Goal: Information Seeking & Learning: Learn about a topic

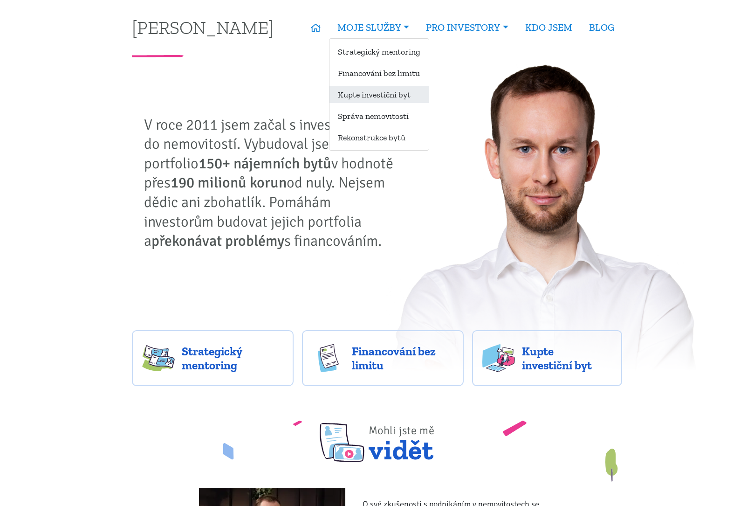
click at [357, 94] on link "Kupte investiční byt" at bounding box center [379, 94] width 99 height 17
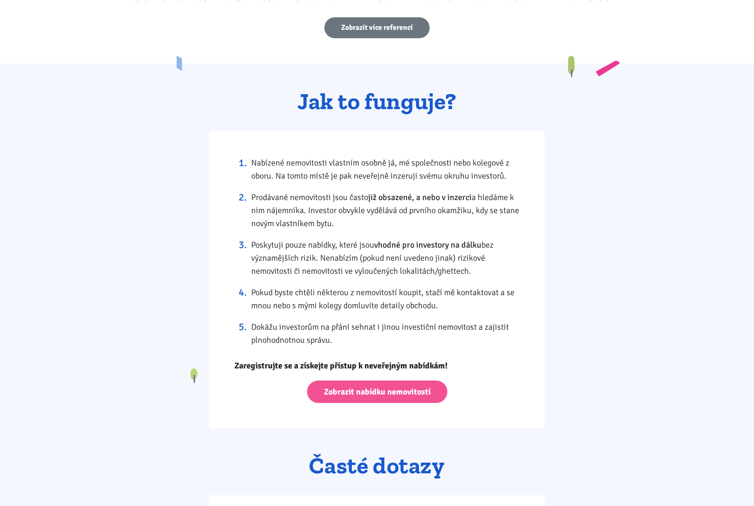
scroll to position [828, 0]
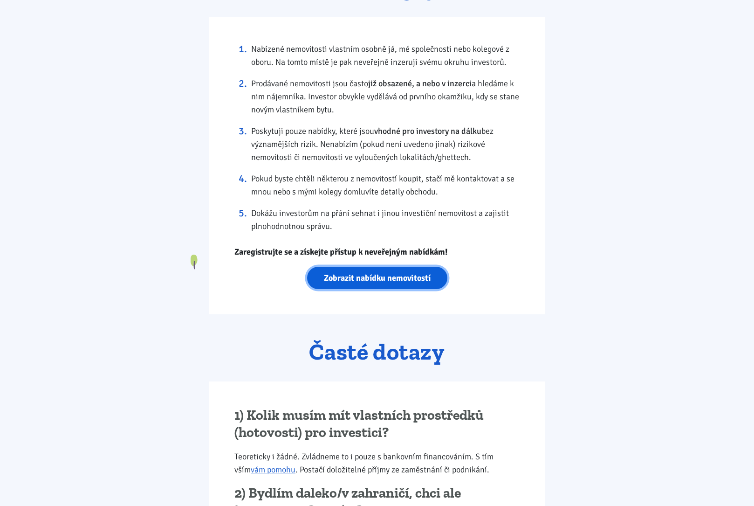
click at [367, 280] on link "Zobrazit nabídku nemovitostí" at bounding box center [377, 278] width 140 height 23
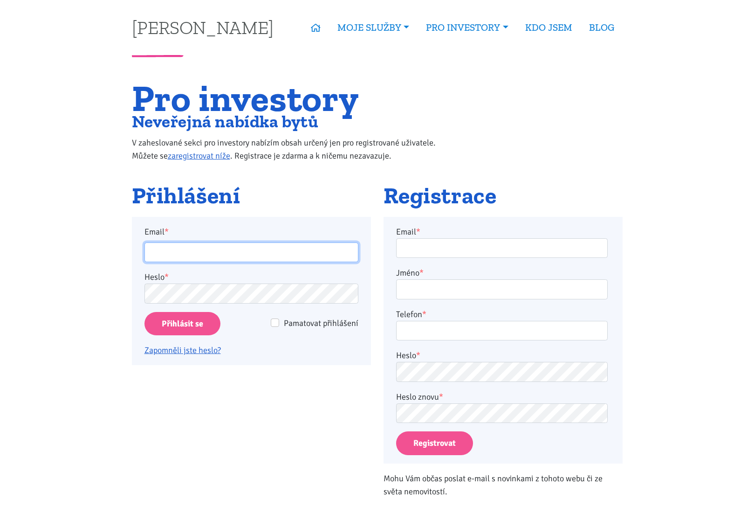
click at [255, 254] on input "Email *" at bounding box center [252, 252] width 214 height 20
type input "[EMAIL_ADDRESS][DOMAIN_NAME]"
drag, startPoint x: 281, startPoint y: 256, endPoint x: 13, endPoint y: 230, distance: 269.3
click at [11, 230] on body "[PERSON_NAME] ÚVOD MOJE SLUŽBY Strategický mentoring Financování bez limitu Kup…" at bounding box center [377, 512] width 754 height 1025
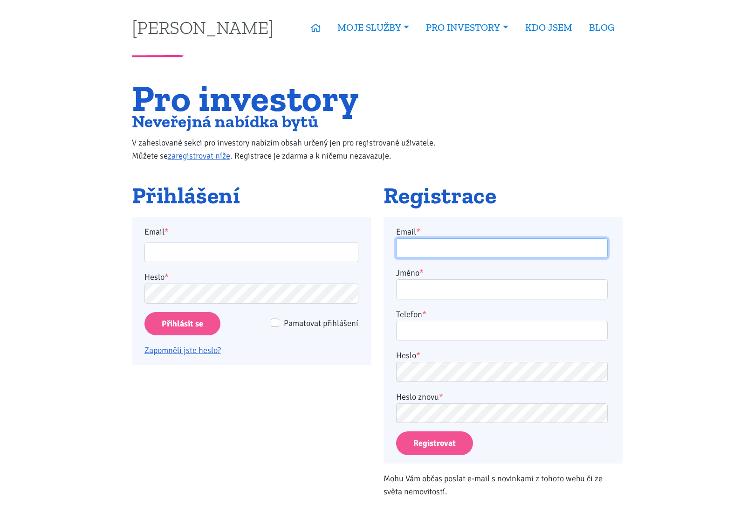
click at [439, 247] on input "Email *" at bounding box center [502, 248] width 212 height 20
paste input "[EMAIL_ADDRESS][DOMAIN_NAME]"
type input "[EMAIL_ADDRESS][DOMAIN_NAME]"
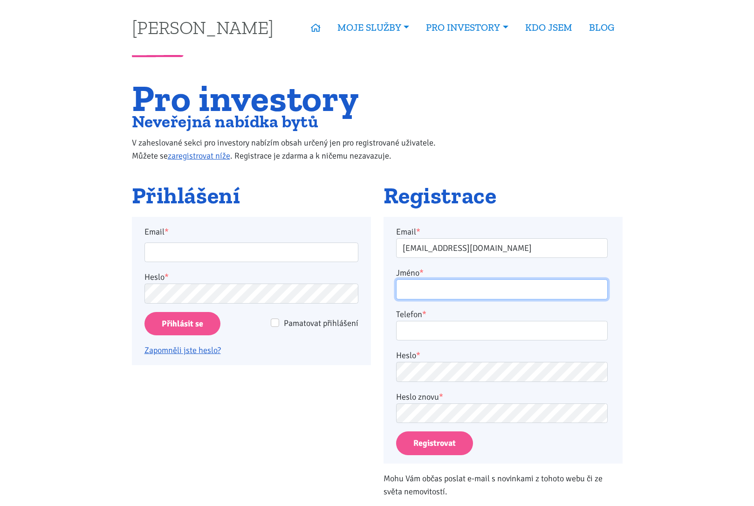
click at [433, 287] on input "Jméno *" at bounding box center [502, 289] width 212 height 20
type input "Baru"
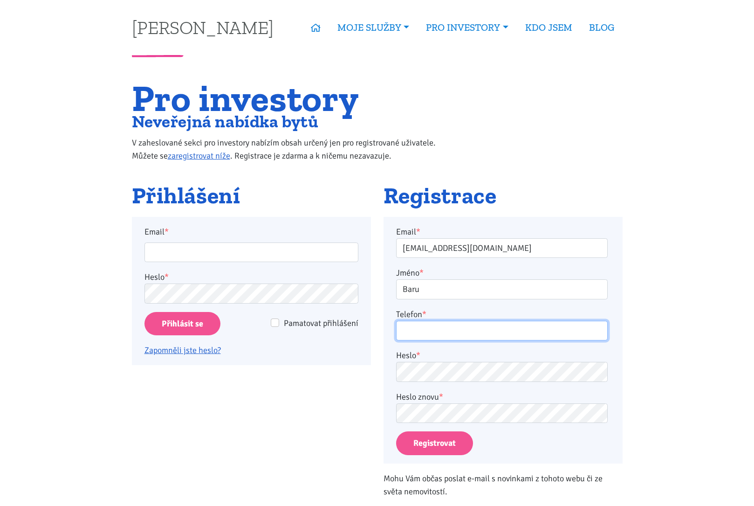
click at [446, 323] on input "Telefon *" at bounding box center [502, 331] width 212 height 20
type input "604225007"
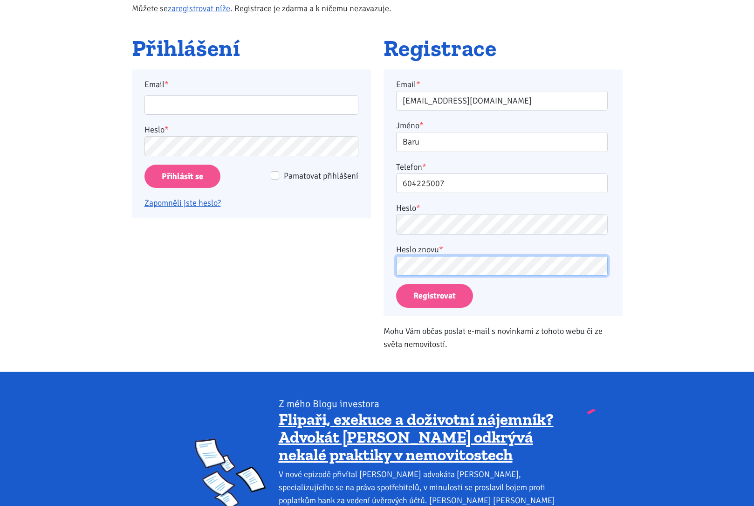
scroll to position [162, 0]
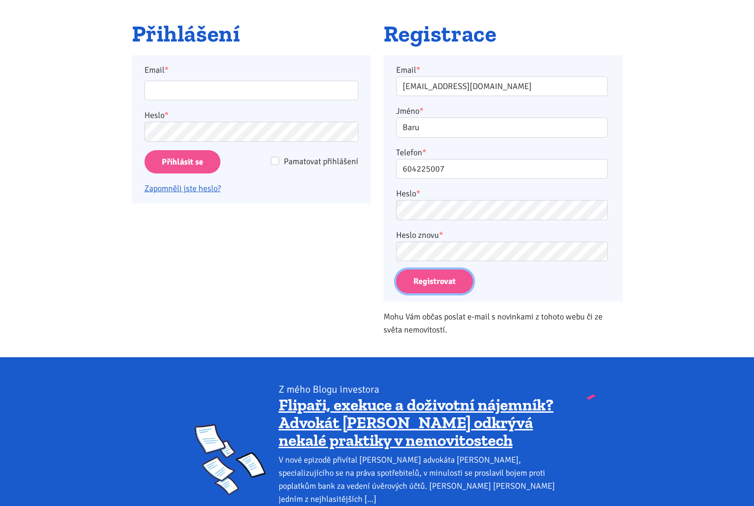
click at [443, 284] on button "Registrovat" at bounding box center [434, 281] width 77 height 24
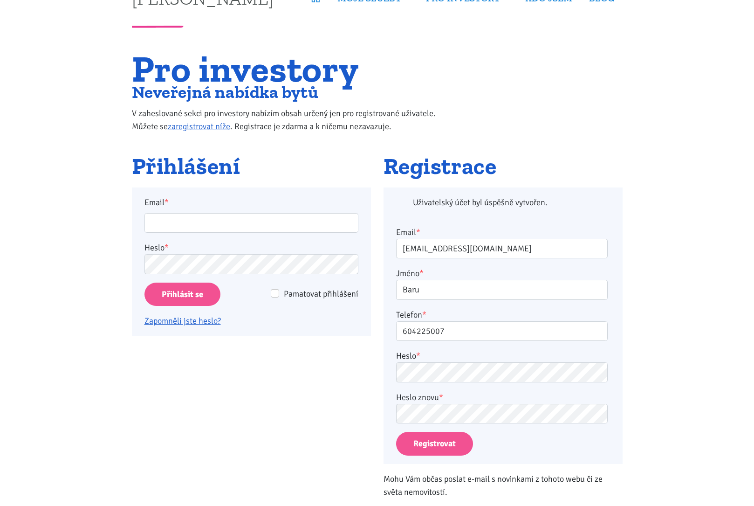
scroll to position [0, 0]
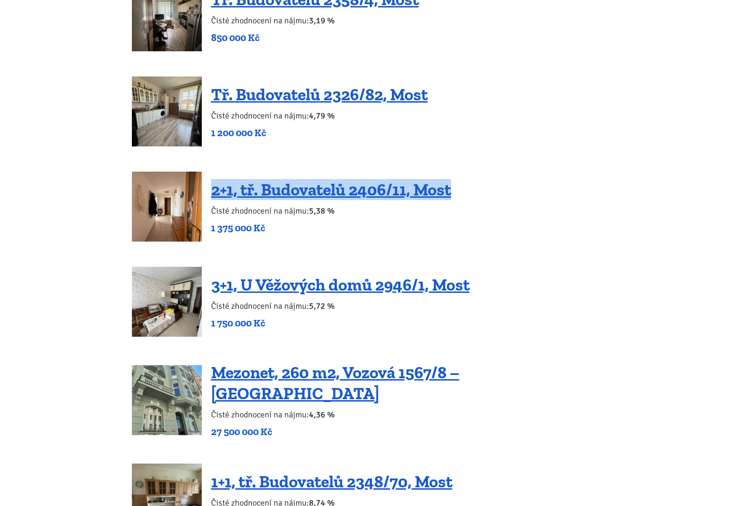
scroll to position [1258, 0]
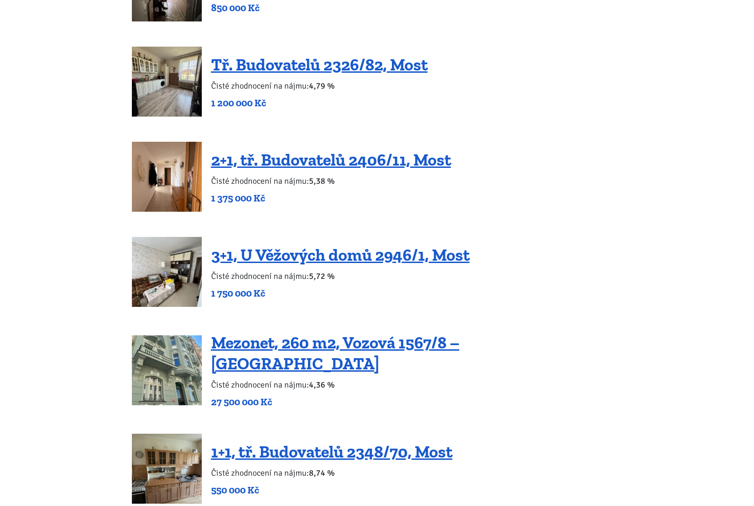
click at [587, 194] on div "2+1, tř. Budovatelů 2406/11, Most Čisté zhodnocení na nájmu: 5,38 % 1 375 000 Kč" at bounding box center [377, 177] width 491 height 70
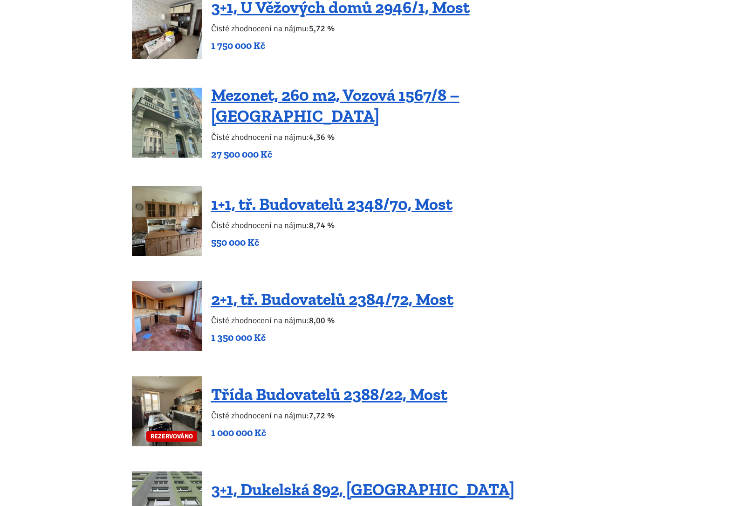
scroll to position [1506, 0]
click at [397, 193] on link "1+1, tř. Budovatelů 2348/70, Most" at bounding box center [332, 203] width 242 height 20
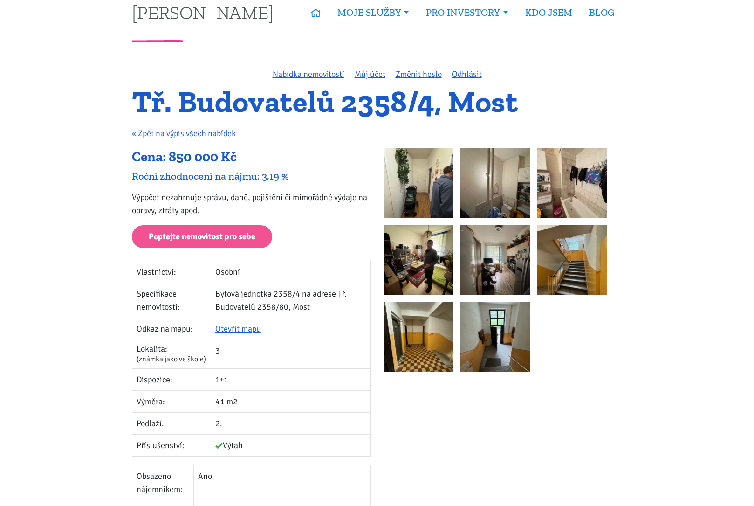
scroll to position [97, 0]
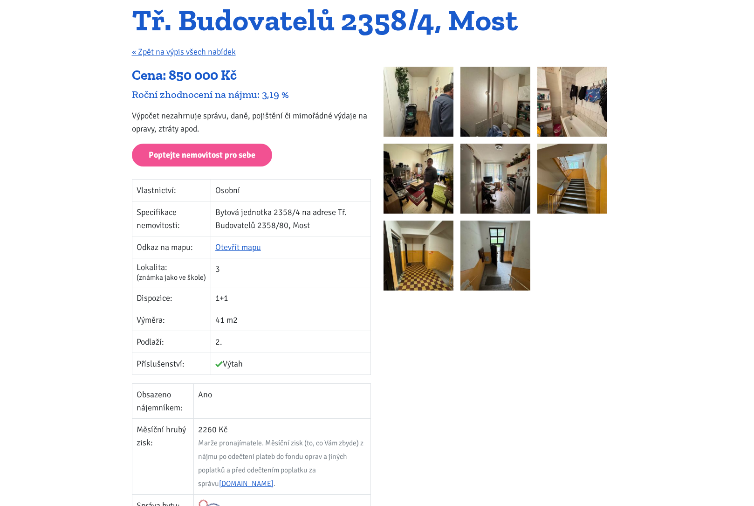
click at [419, 100] on img at bounding box center [419, 102] width 70 height 70
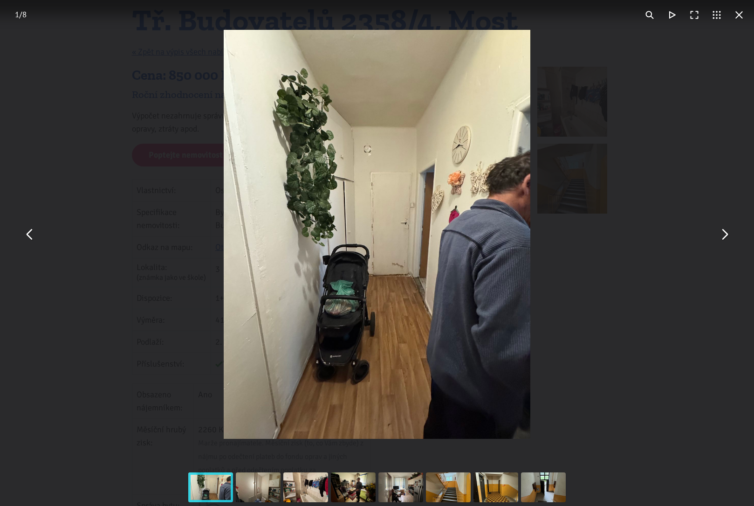
click at [716, 256] on div "You can close this modal content with the ESC key" at bounding box center [377, 234] width 754 height 469
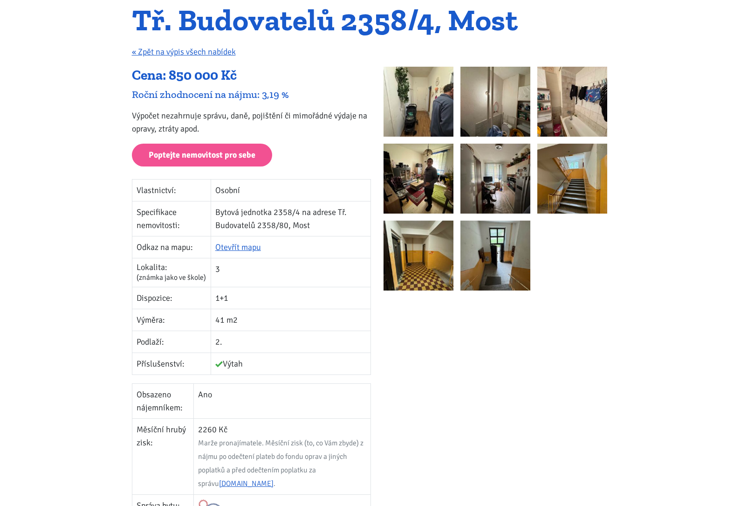
click at [423, 81] on img at bounding box center [419, 102] width 70 height 70
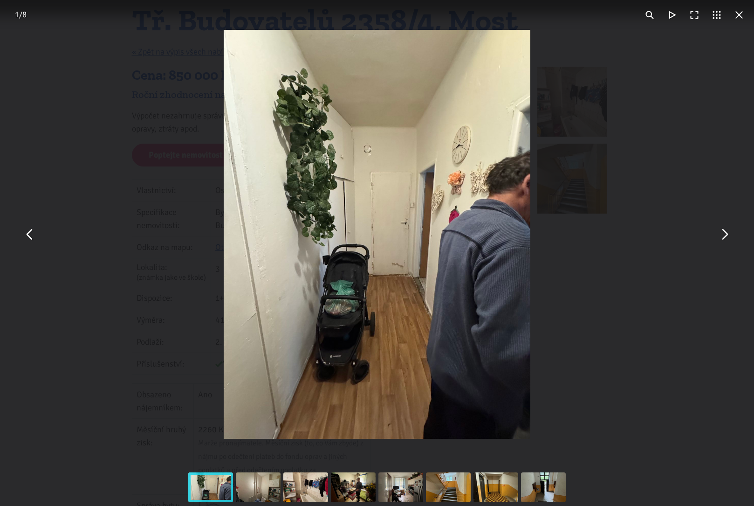
click at [728, 239] on button "You can close this modal content with the ESC key" at bounding box center [724, 234] width 22 height 22
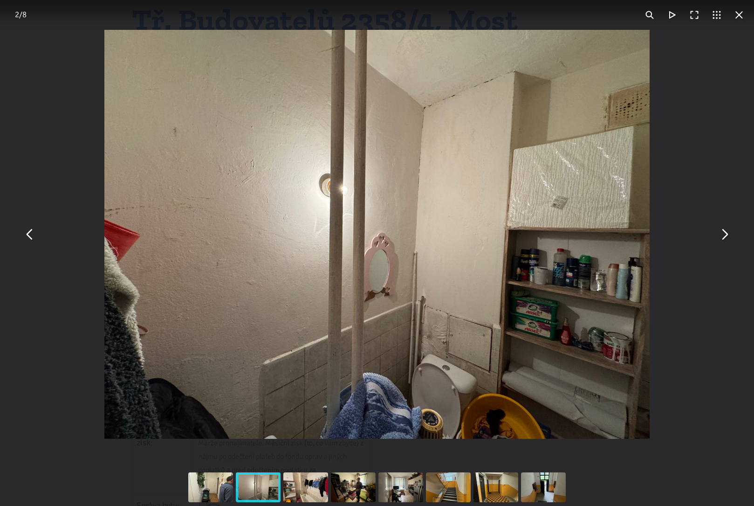
click at [728, 239] on button "You can close this modal content with the ESC key" at bounding box center [724, 234] width 22 height 22
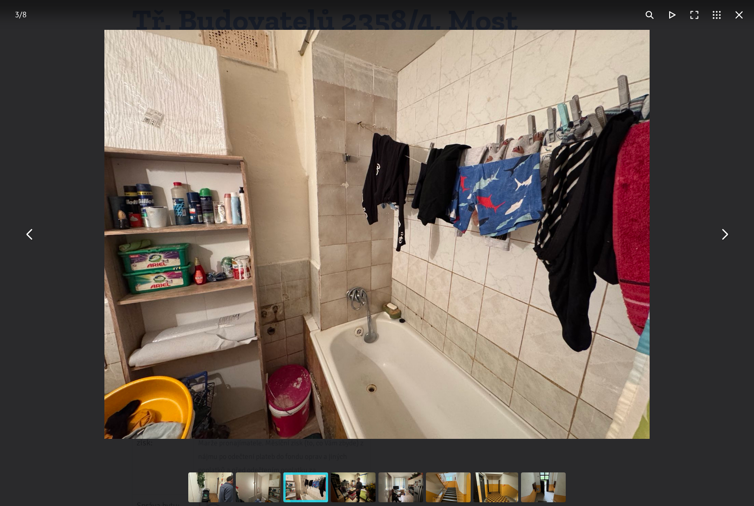
click at [728, 239] on button "You can close this modal content with the ESC key" at bounding box center [724, 234] width 22 height 22
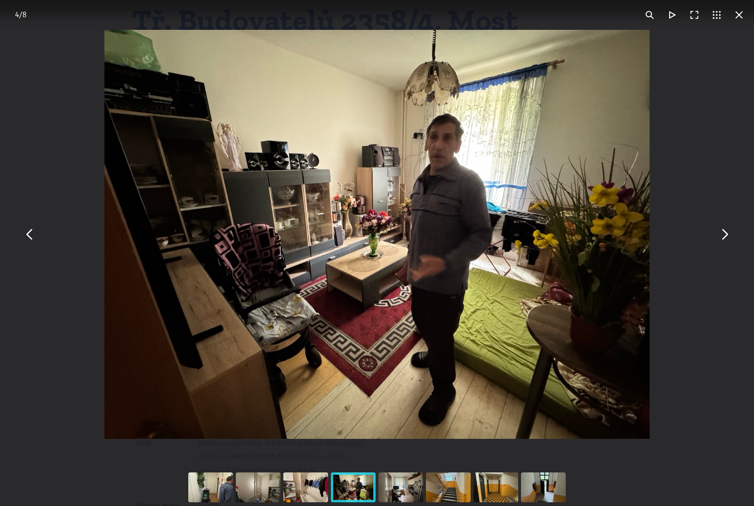
click at [728, 239] on button "You can close this modal content with the ESC key" at bounding box center [724, 234] width 22 height 22
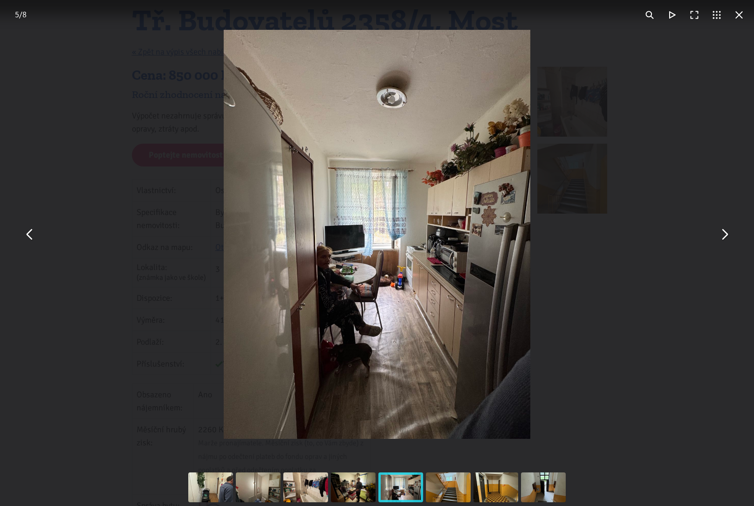
click at [728, 239] on button "You can close this modal content with the ESC key" at bounding box center [724, 234] width 22 height 22
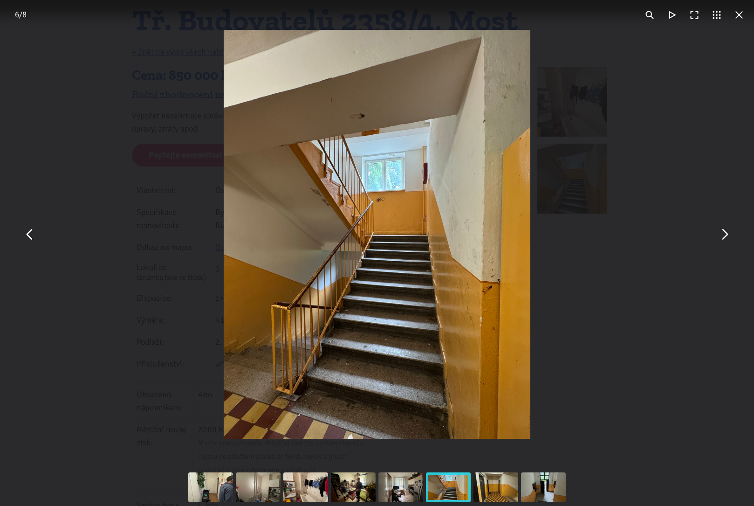
click at [728, 239] on button "You can close this modal content with the ESC key" at bounding box center [724, 234] width 22 height 22
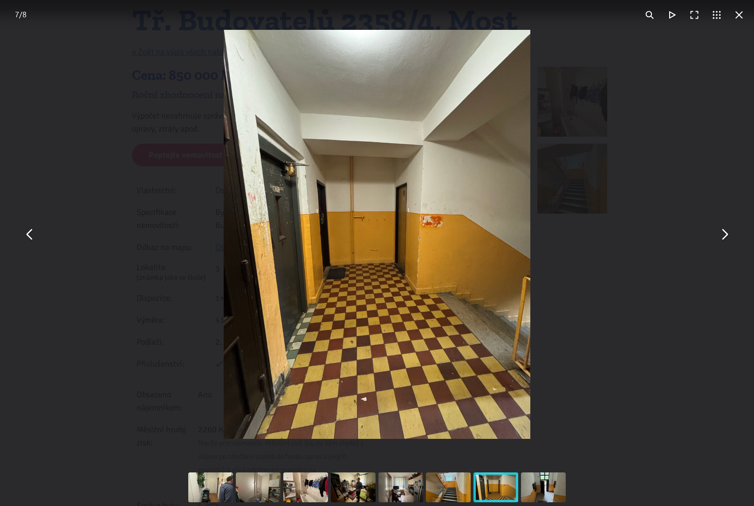
click at [728, 239] on button "You can close this modal content with the ESC key" at bounding box center [724, 234] width 22 height 22
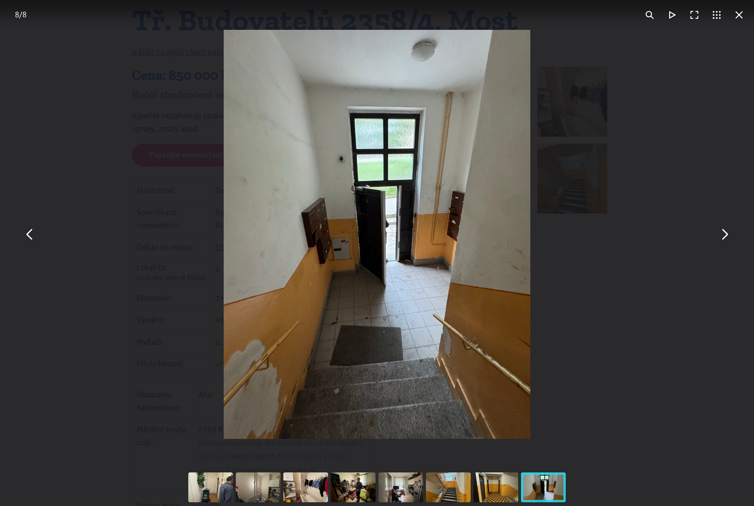
click at [738, 22] on button "You can close this modal content with the ESC key" at bounding box center [739, 15] width 22 height 22
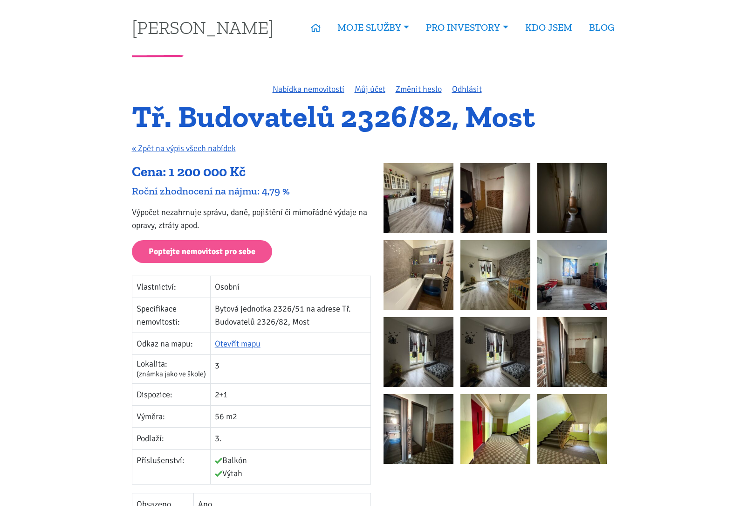
click at [429, 207] on img at bounding box center [419, 198] width 70 height 70
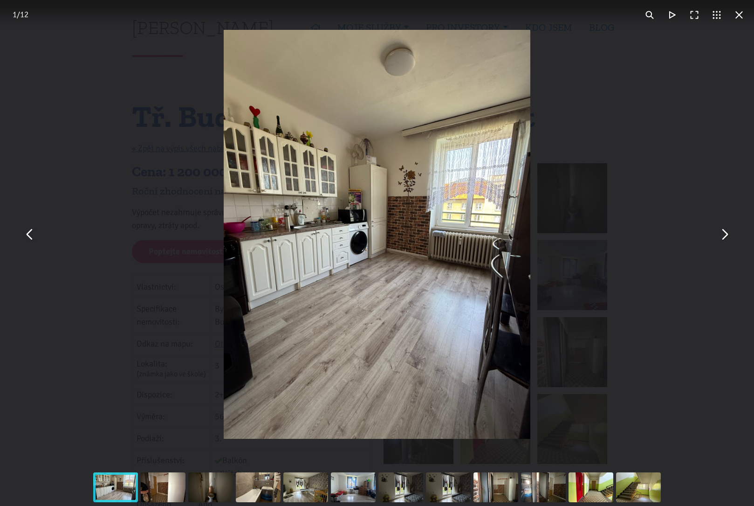
click at [728, 238] on button "You can close this modal content with the ESC key" at bounding box center [724, 234] width 22 height 22
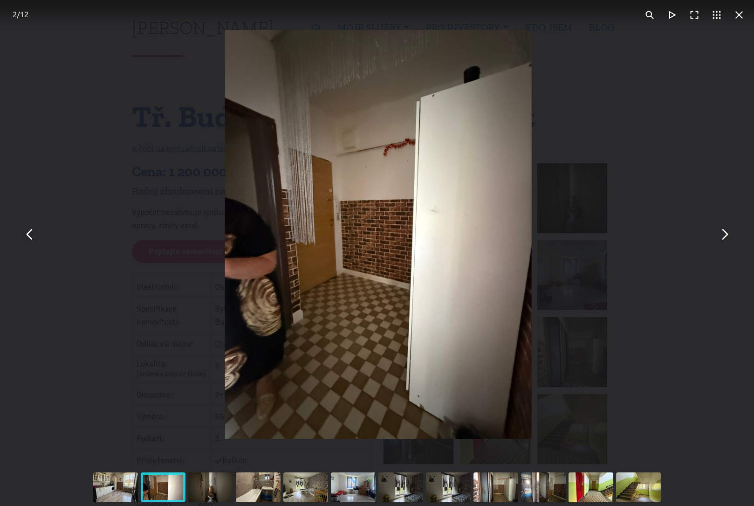
click at [728, 238] on button "You can close this modal content with the ESC key" at bounding box center [724, 234] width 22 height 22
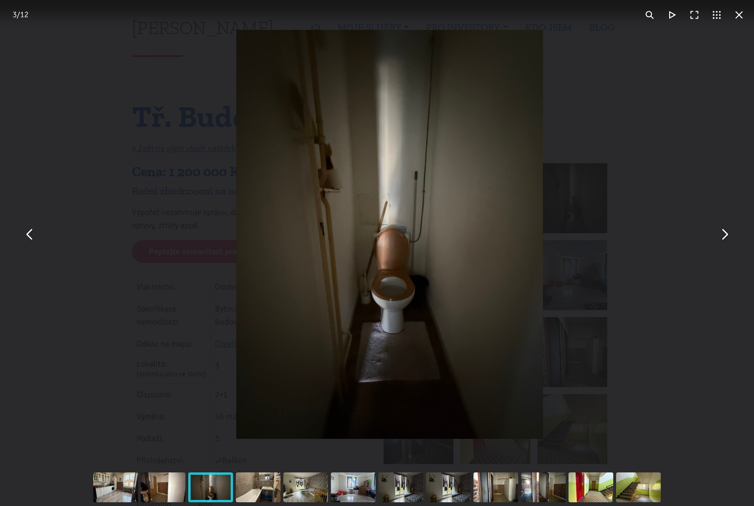
click at [728, 238] on button "You can close this modal content with the ESC key" at bounding box center [724, 234] width 22 height 22
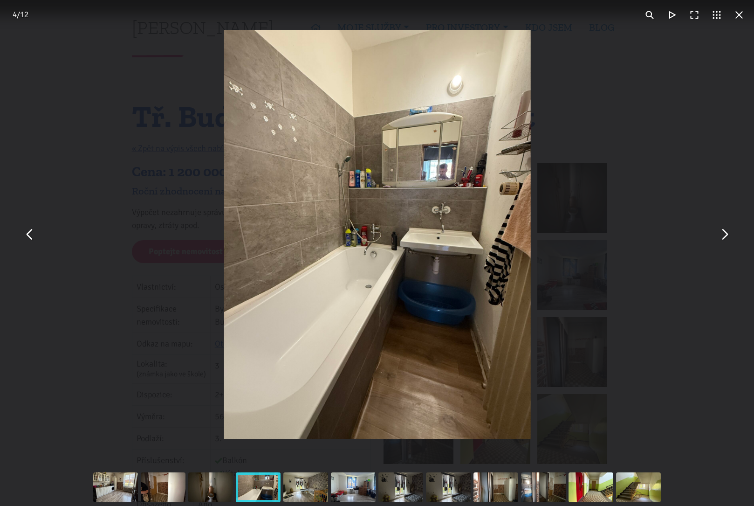
click at [728, 238] on button "You can close this modal content with the ESC key" at bounding box center [724, 234] width 22 height 22
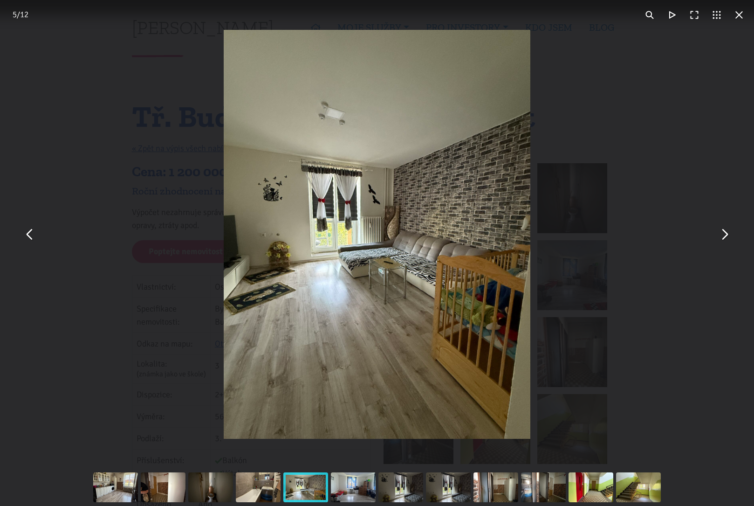
drag, startPoint x: 23, startPoint y: 233, endPoint x: 90, endPoint y: 225, distance: 66.7
click at [23, 233] on button "You can close this modal content with the ESC key" at bounding box center [30, 234] width 22 height 22
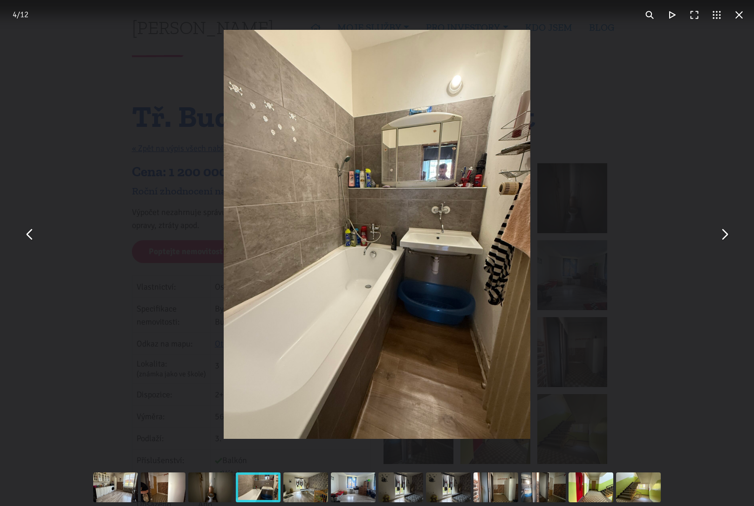
click at [433, 169] on img "You can close this modal content with the ESC key" at bounding box center [377, 234] width 307 height 409
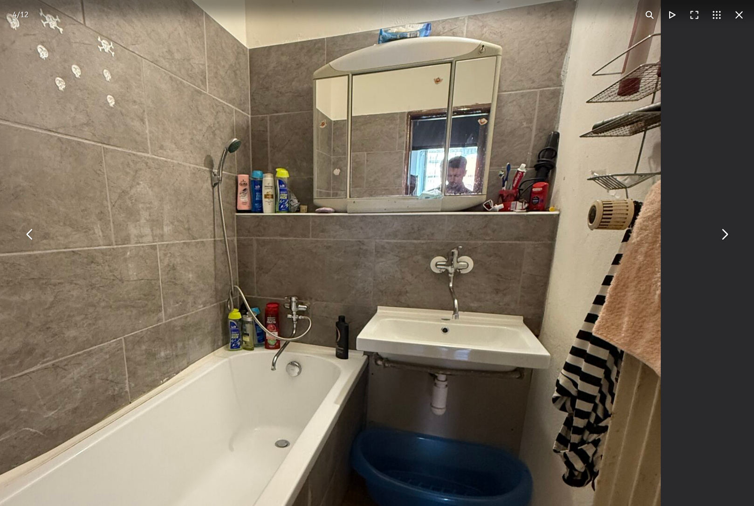
click at [728, 229] on button "You can close this modal content with the ESC key" at bounding box center [724, 234] width 22 height 22
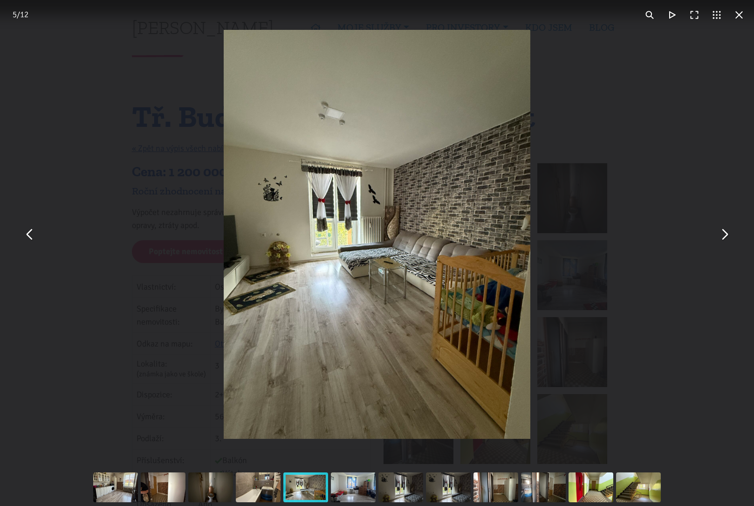
click at [728, 229] on button "You can close this modal content with the ESC key" at bounding box center [724, 234] width 22 height 22
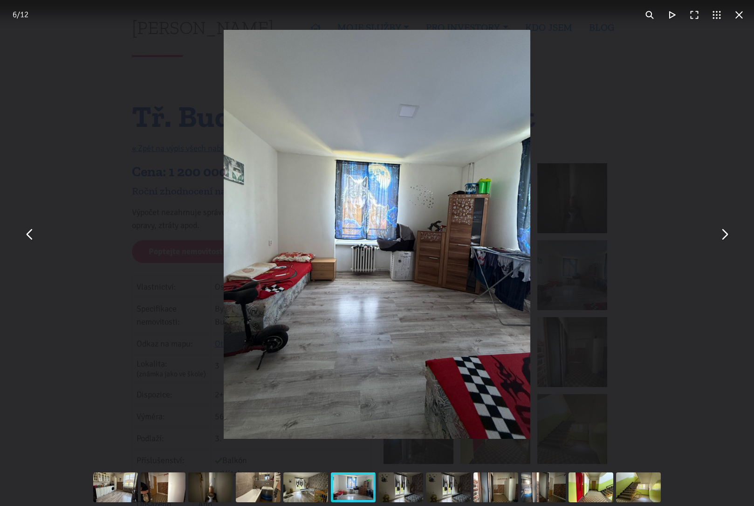
click at [728, 229] on button "You can close this modal content with the ESC key" at bounding box center [724, 234] width 22 height 22
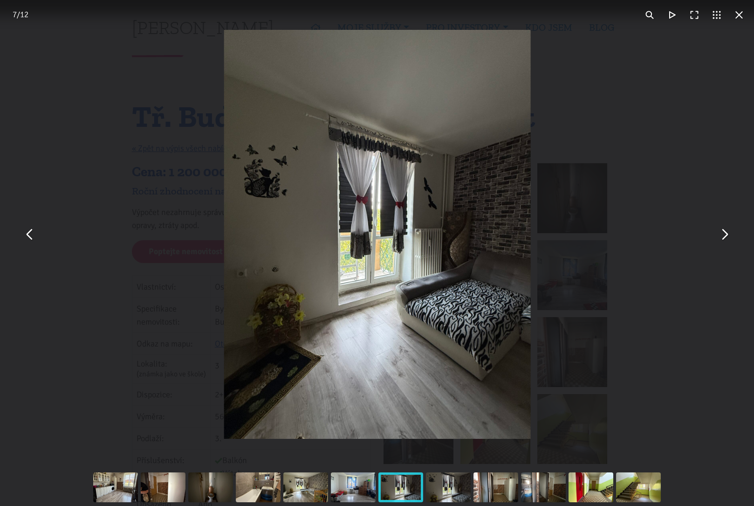
click at [728, 229] on button "You can close this modal content with the ESC key" at bounding box center [724, 234] width 22 height 22
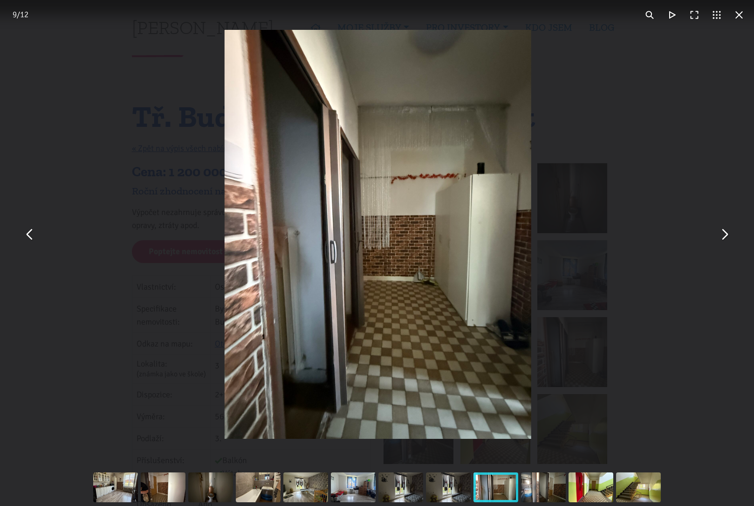
click at [728, 229] on button "You can close this modal content with the ESC key" at bounding box center [724, 234] width 22 height 22
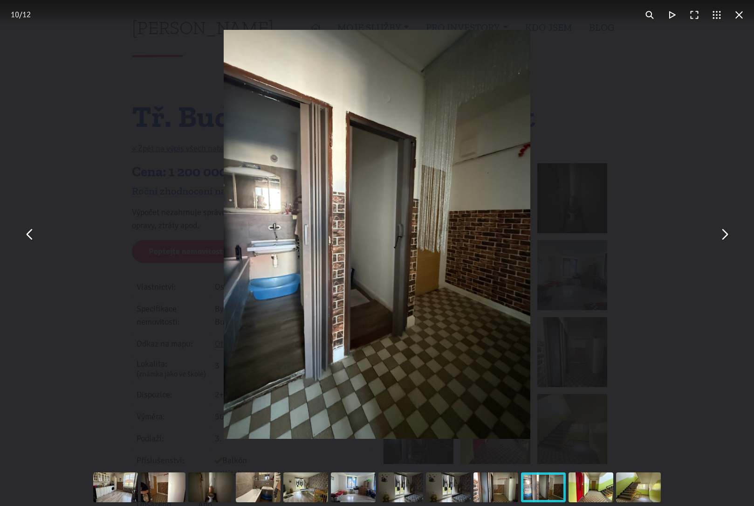
click at [735, 15] on button "You can close this modal content with the ESC key" at bounding box center [739, 15] width 22 height 22
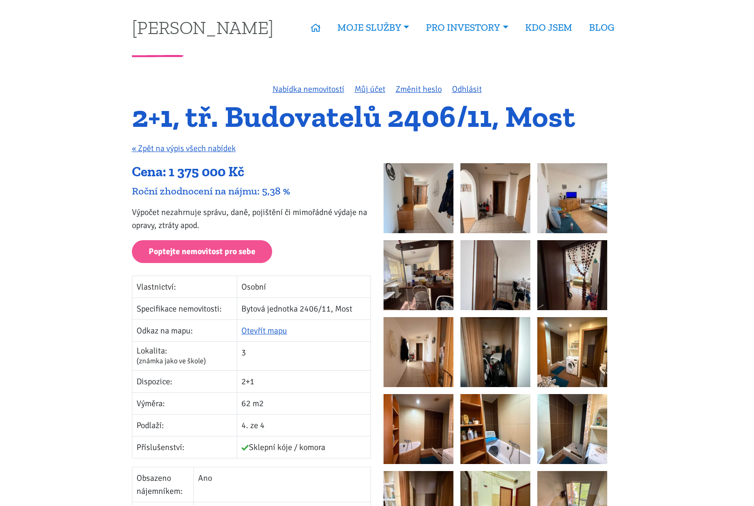
click at [433, 221] on img at bounding box center [419, 198] width 70 height 70
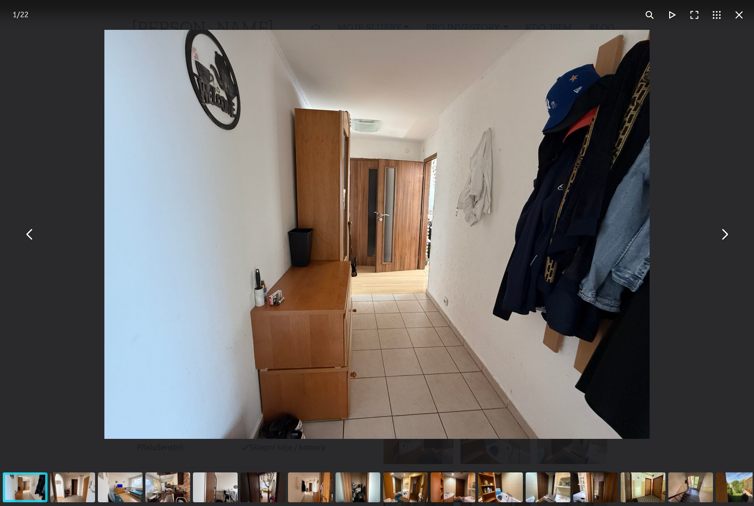
click at [722, 233] on button "You can close this modal content with the ESC key" at bounding box center [724, 234] width 22 height 22
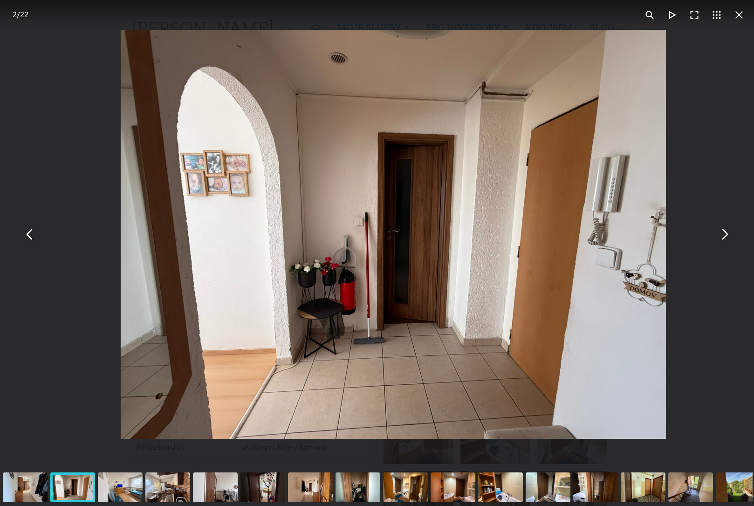
click at [722, 233] on button "You can close this modal content with the ESC key" at bounding box center [724, 234] width 22 height 22
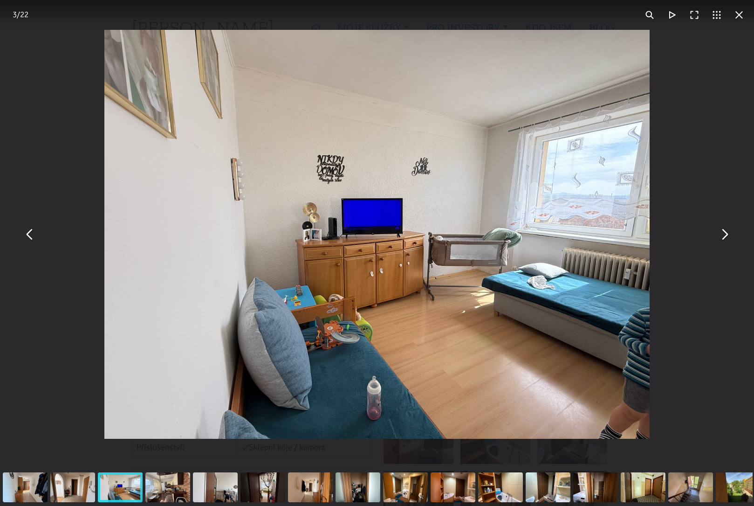
click at [722, 233] on button "You can close this modal content with the ESC key" at bounding box center [724, 234] width 22 height 22
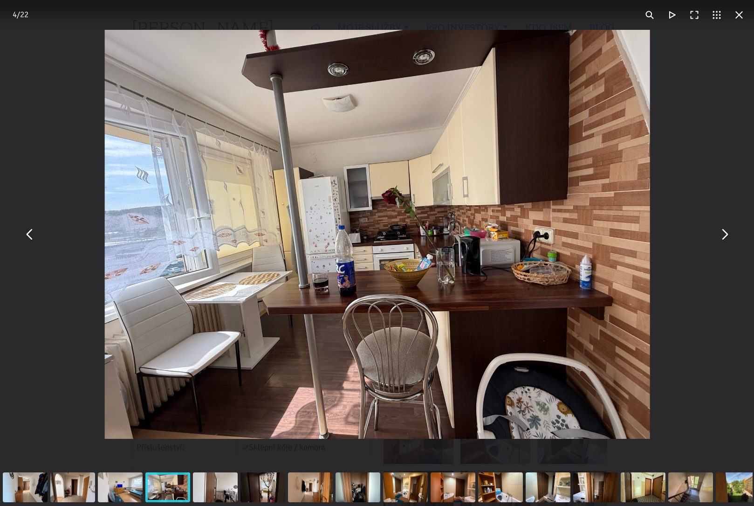
click at [722, 233] on button "You can close this modal content with the ESC key" at bounding box center [724, 234] width 22 height 22
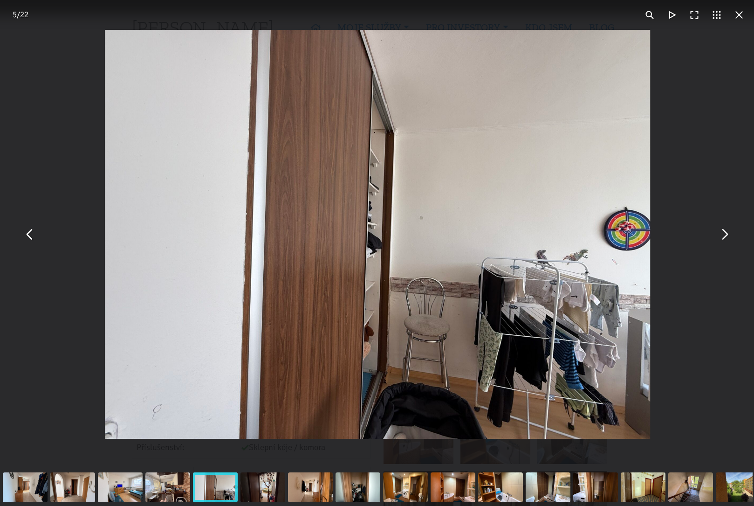
click at [722, 233] on button "You can close this modal content with the ESC key" at bounding box center [724, 234] width 22 height 22
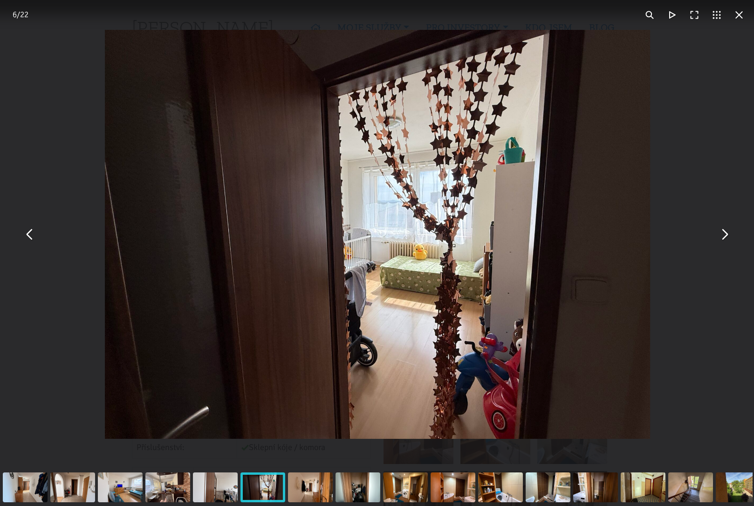
click at [722, 233] on button "You can close this modal content with the ESC key" at bounding box center [724, 234] width 22 height 22
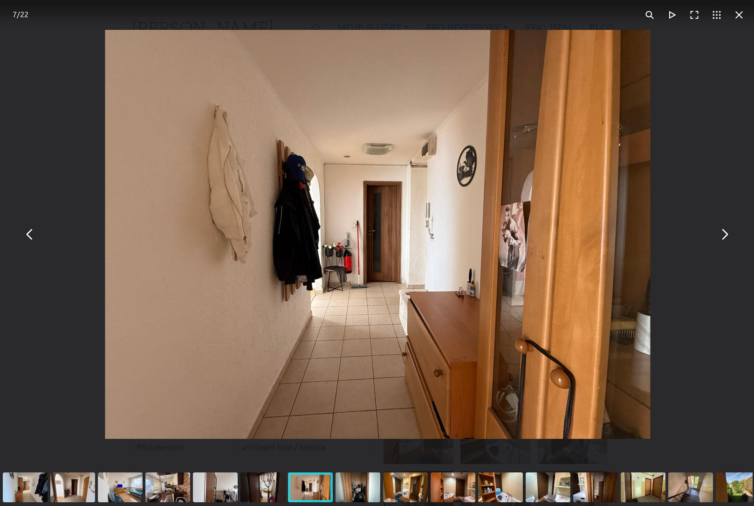
click at [722, 233] on button "You can close this modal content with the ESC key" at bounding box center [724, 234] width 22 height 22
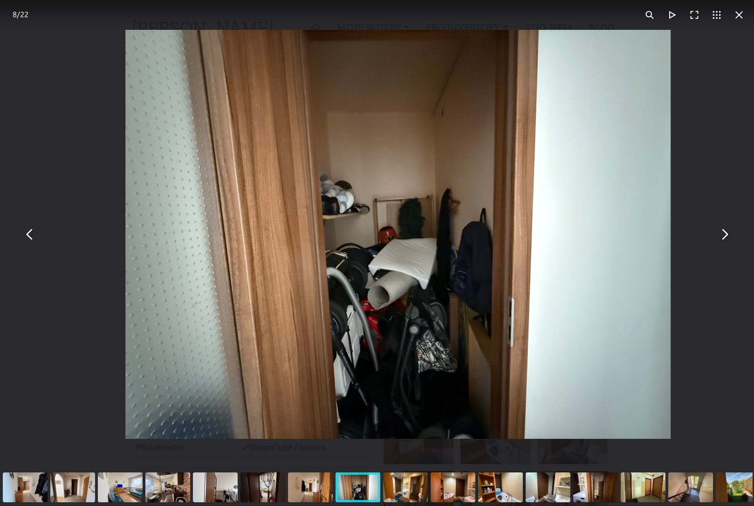
click at [722, 233] on button "You can close this modal content with the ESC key" at bounding box center [724, 234] width 22 height 22
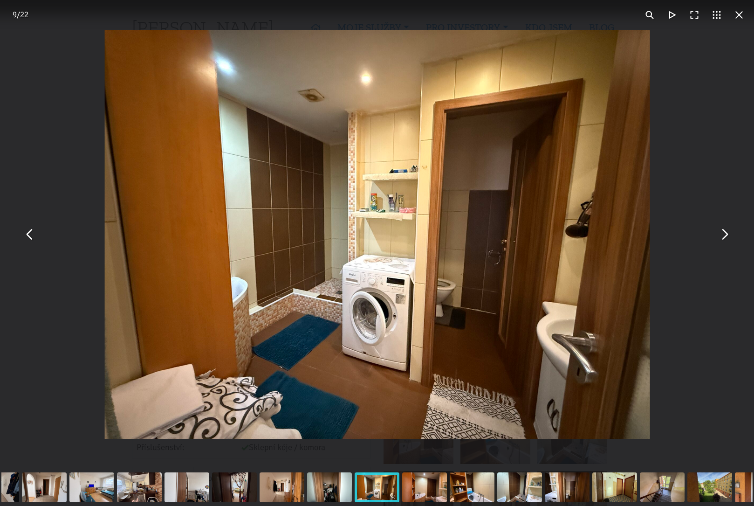
click at [722, 233] on button "You can close this modal content with the ESC key" at bounding box center [724, 234] width 22 height 22
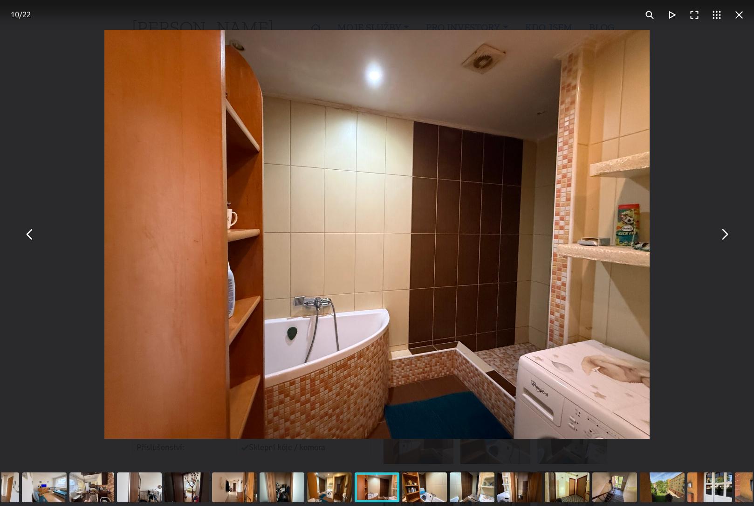
click at [722, 233] on button "You can close this modal content with the ESC key" at bounding box center [724, 234] width 22 height 22
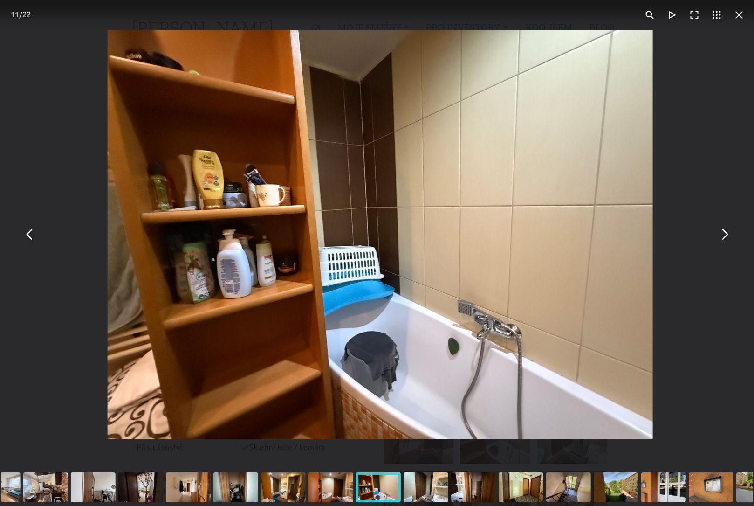
click at [722, 233] on button "You can close this modal content with the ESC key" at bounding box center [724, 234] width 22 height 22
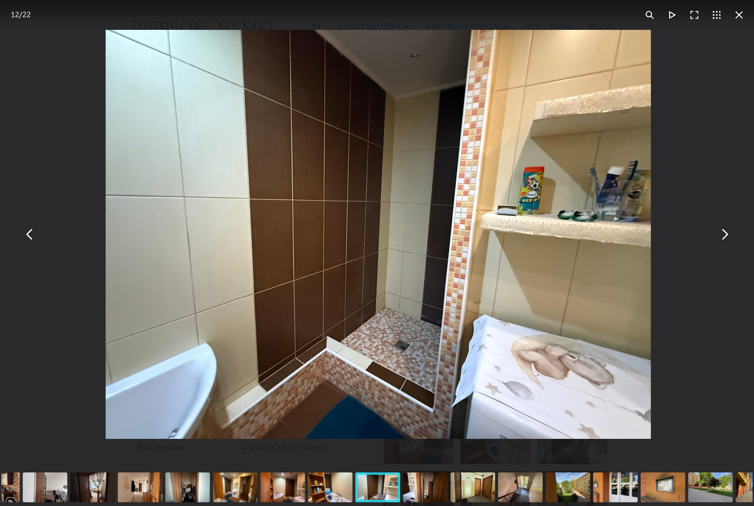
click at [722, 233] on button "You can close this modal content with the ESC key" at bounding box center [724, 234] width 22 height 22
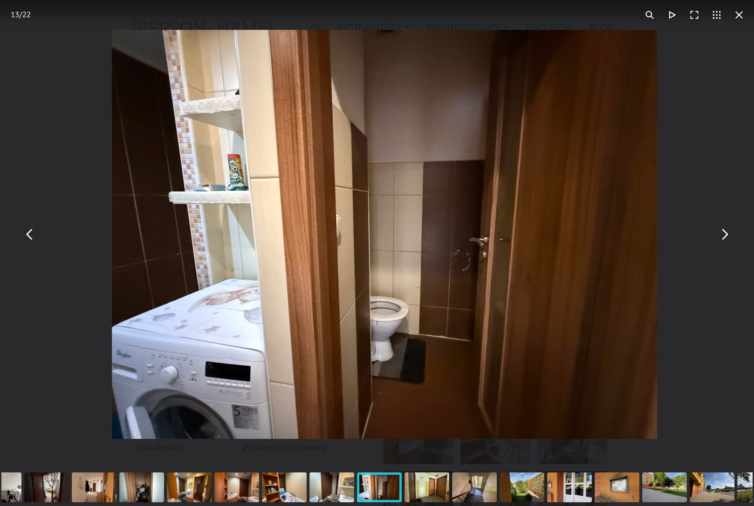
click at [722, 233] on button "You can close this modal content with the ESC key" at bounding box center [724, 234] width 22 height 22
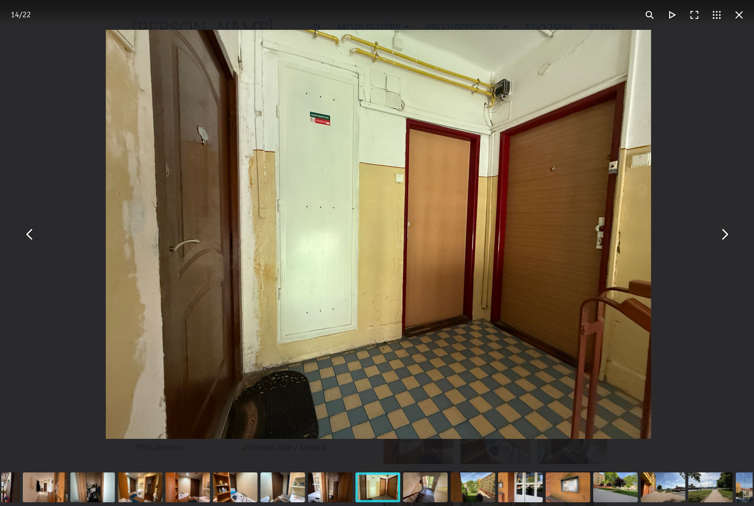
click at [722, 233] on button "You can close this modal content with the ESC key" at bounding box center [724, 234] width 22 height 22
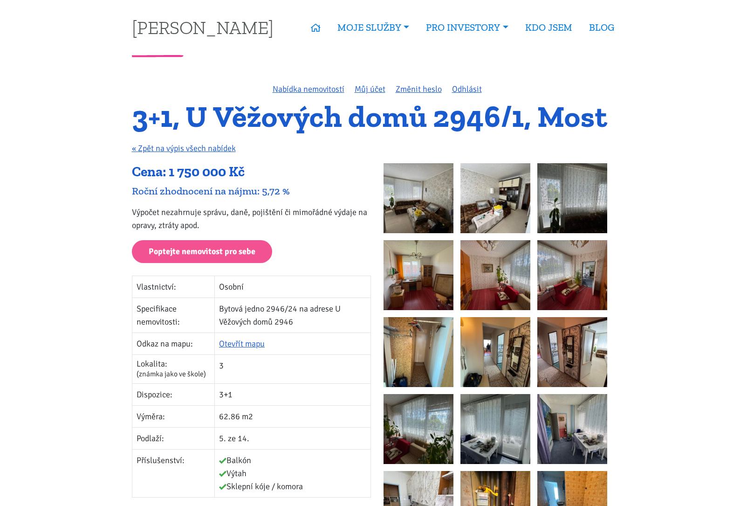
click at [422, 191] on img at bounding box center [419, 198] width 70 height 70
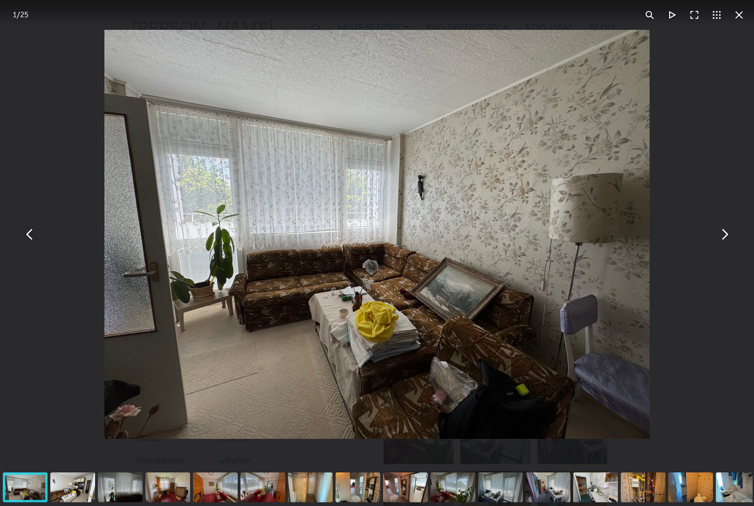
click at [722, 235] on button "You can close this modal content with the ESC key" at bounding box center [724, 234] width 22 height 22
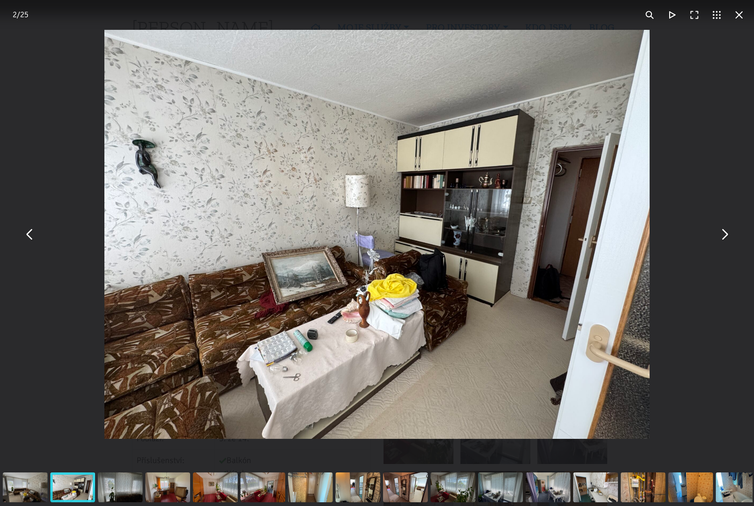
click at [722, 235] on button "You can close this modal content with the ESC key" at bounding box center [724, 234] width 22 height 22
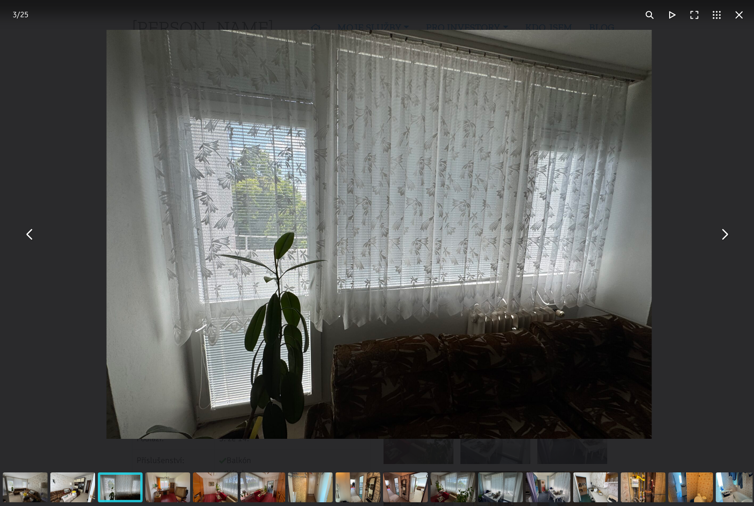
click at [722, 235] on button "You can close this modal content with the ESC key" at bounding box center [724, 234] width 22 height 22
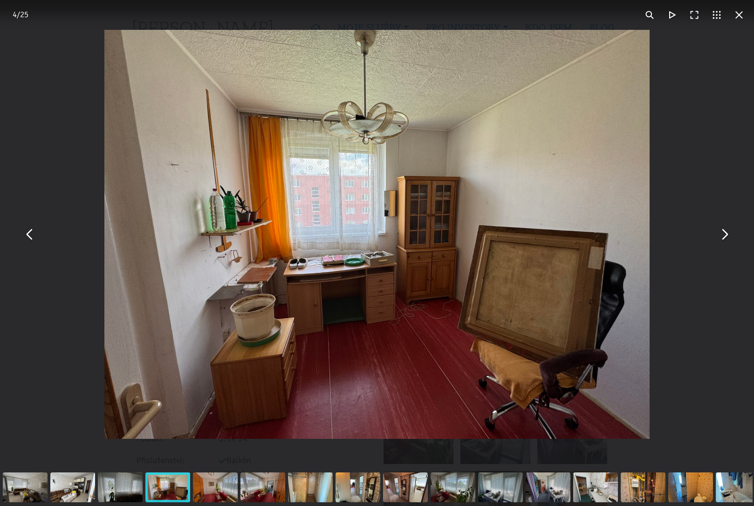
click at [722, 235] on button "You can close this modal content with the ESC key" at bounding box center [724, 234] width 22 height 22
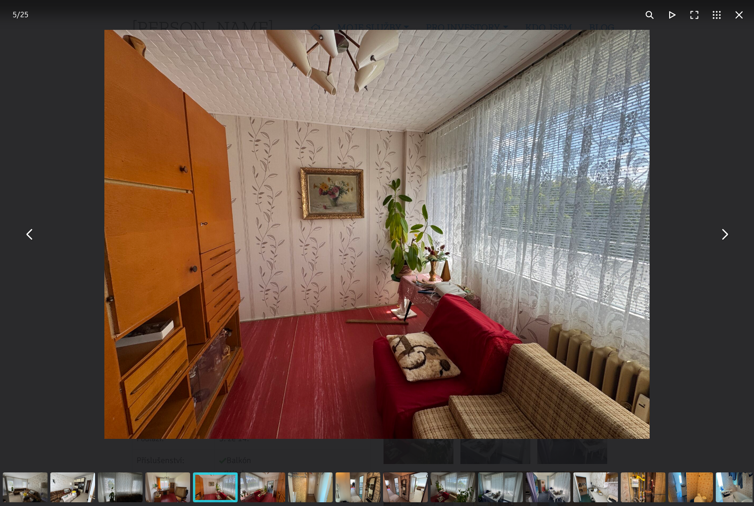
click at [722, 235] on button "You can close this modal content with the ESC key" at bounding box center [724, 234] width 22 height 22
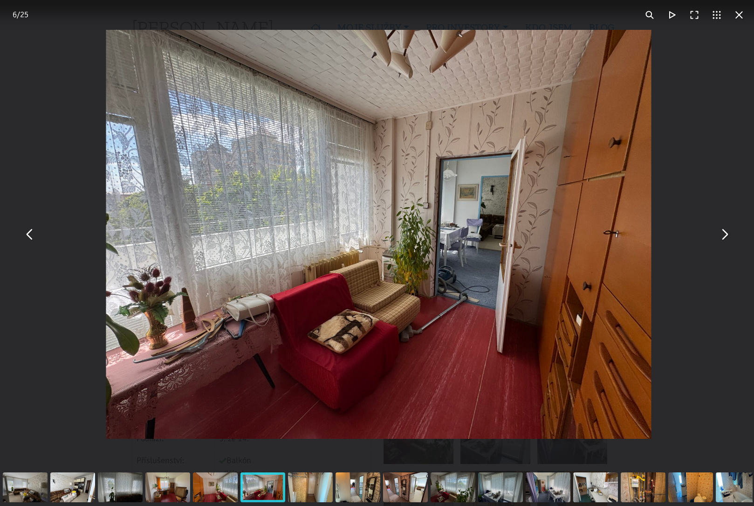
click at [722, 235] on button "You can close this modal content with the ESC key" at bounding box center [724, 234] width 22 height 22
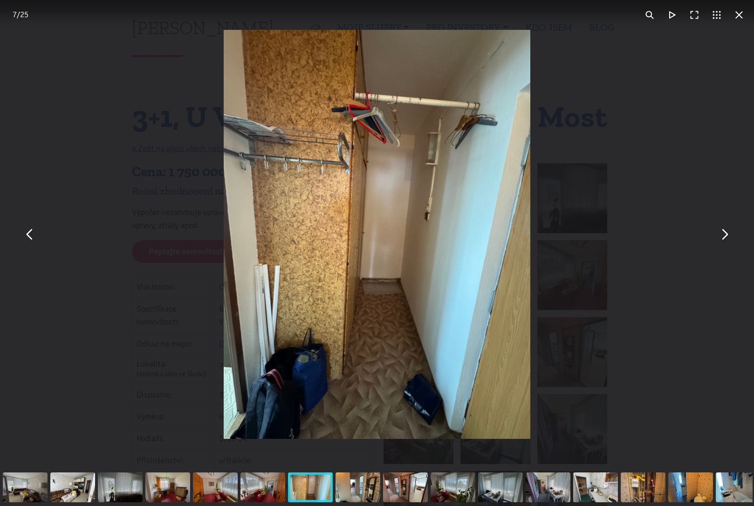
click at [730, 240] on button "You can close this modal content with the ESC key" at bounding box center [724, 234] width 22 height 22
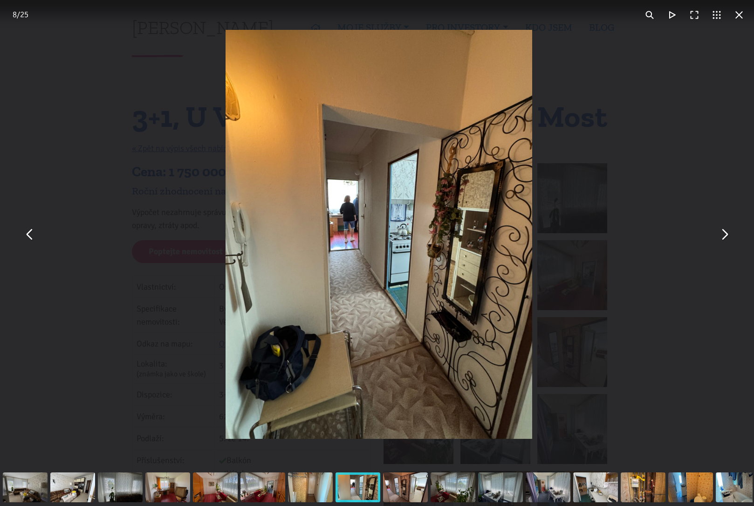
click at [730, 240] on button "You can close this modal content with the ESC key" at bounding box center [724, 234] width 22 height 22
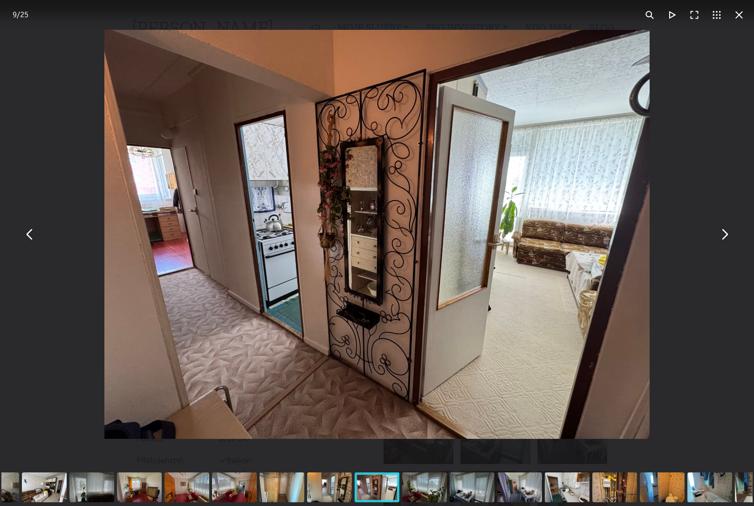
click at [739, 14] on button "You can close this modal content with the ESC key" at bounding box center [739, 15] width 22 height 22
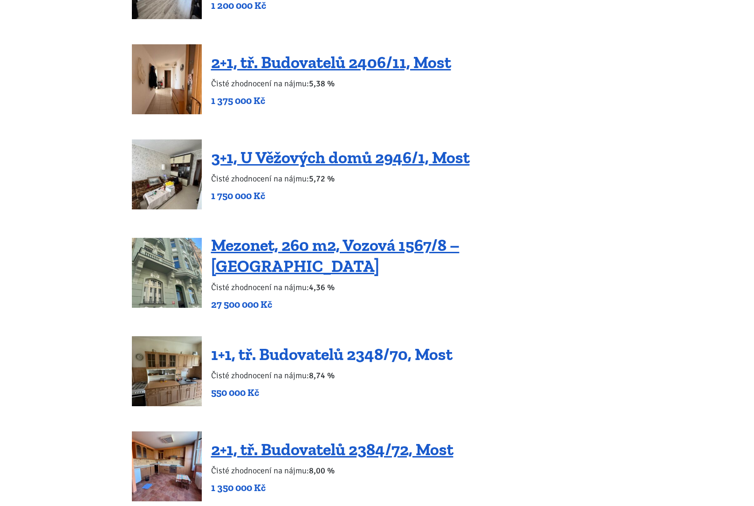
scroll to position [1354, 0]
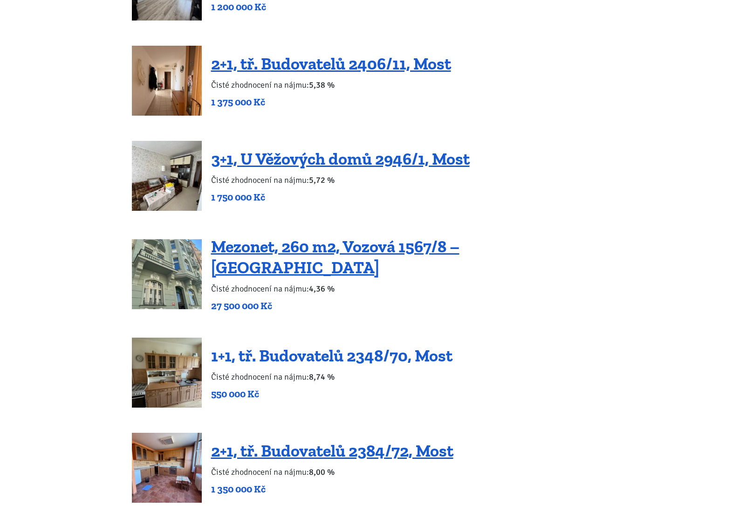
click at [346, 345] on link "1+1, tř. Budovatelů 2348/70, Most" at bounding box center [332, 355] width 242 height 20
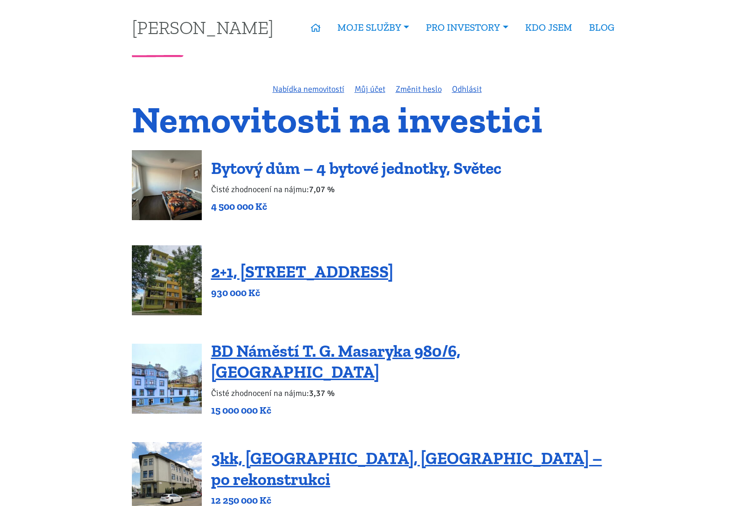
click at [284, 169] on link "Bytový dům – 4 bytové jednotky, Světec" at bounding box center [356, 168] width 290 height 20
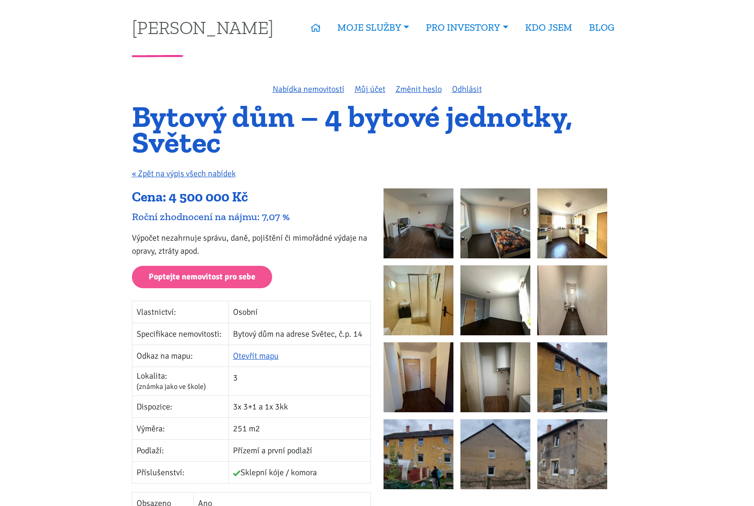
click at [442, 230] on img at bounding box center [419, 223] width 70 height 70
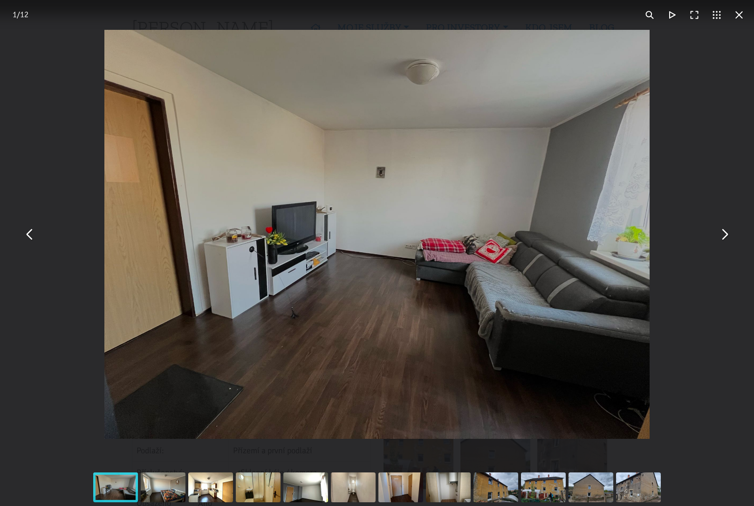
click at [661, 228] on div "You can close this modal content with the ESC key" at bounding box center [377, 234] width 754 height 469
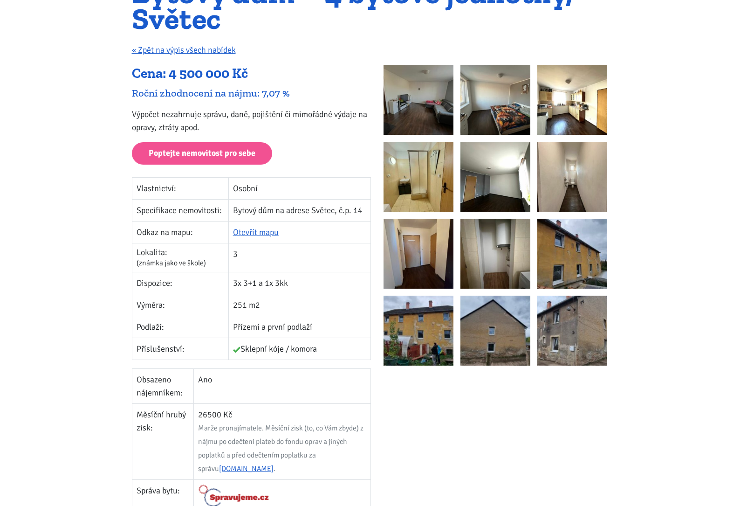
scroll to position [133, 0]
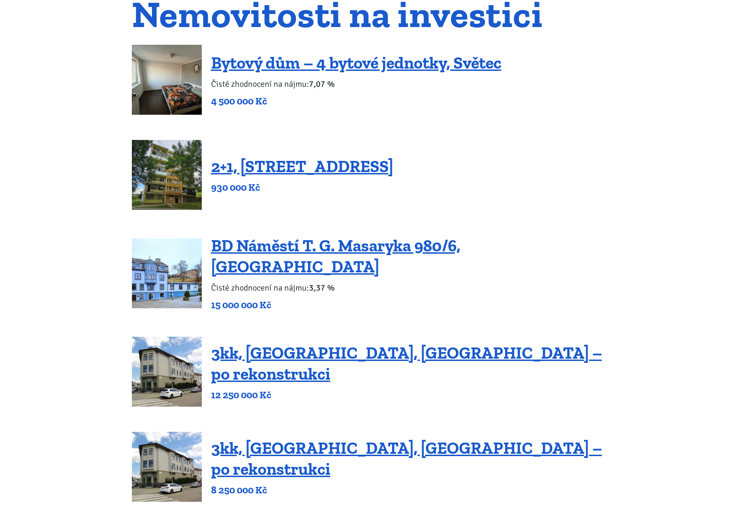
scroll to position [119, 0]
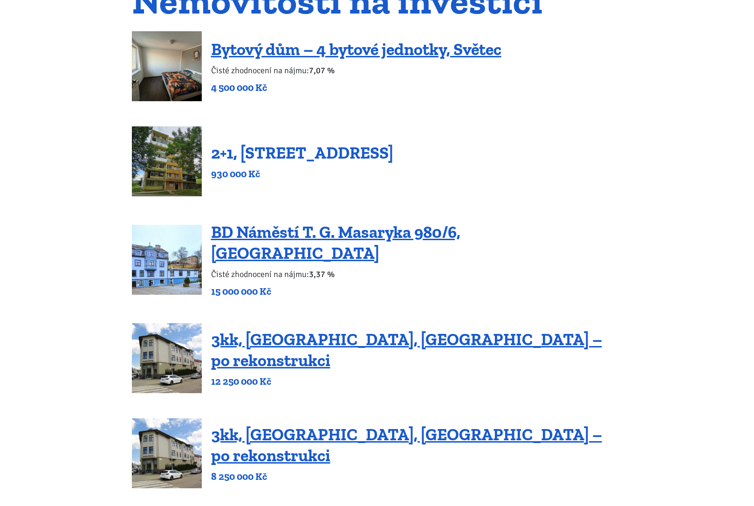
click at [321, 156] on link "2+1, [STREET_ADDRESS]" at bounding box center [302, 153] width 182 height 20
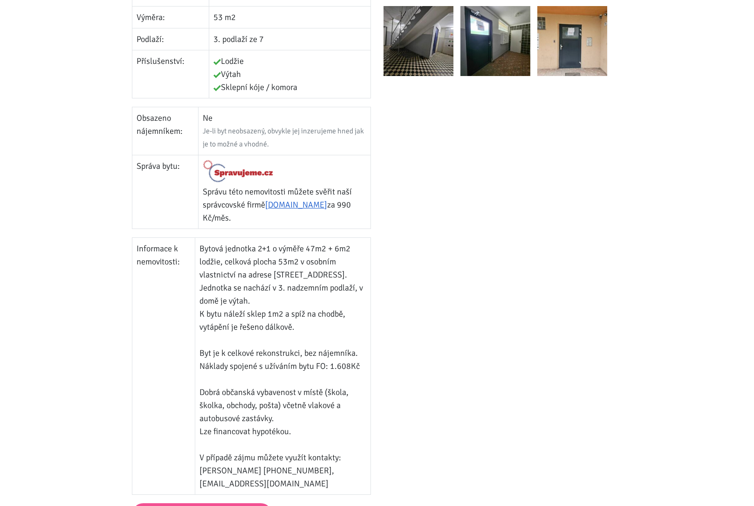
scroll to position [383, 0]
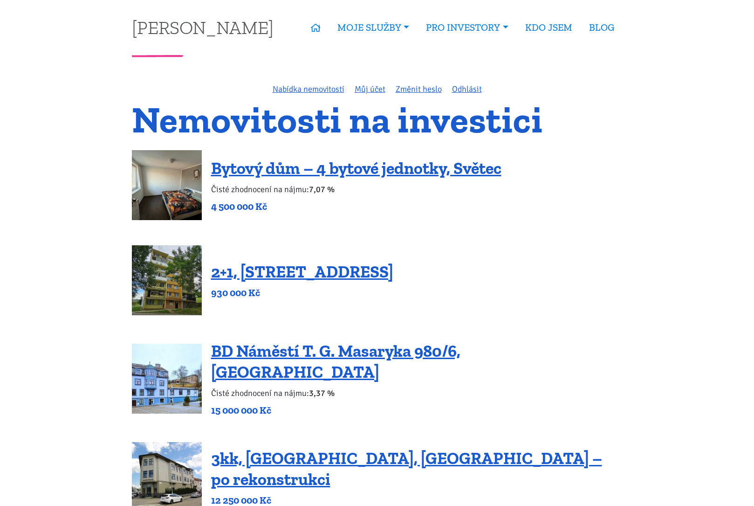
drag, startPoint x: 548, startPoint y: 110, endPoint x: 542, endPoint y: 114, distance: 6.9
click at [542, 114] on h1 "Nemovitosti na investici" at bounding box center [377, 119] width 491 height 31
drag, startPoint x: 542, startPoint y: 110, endPoint x: 551, endPoint y: 127, distance: 19.4
click at [550, 127] on h1 "Nemovitosti na investici" at bounding box center [377, 119] width 491 height 31
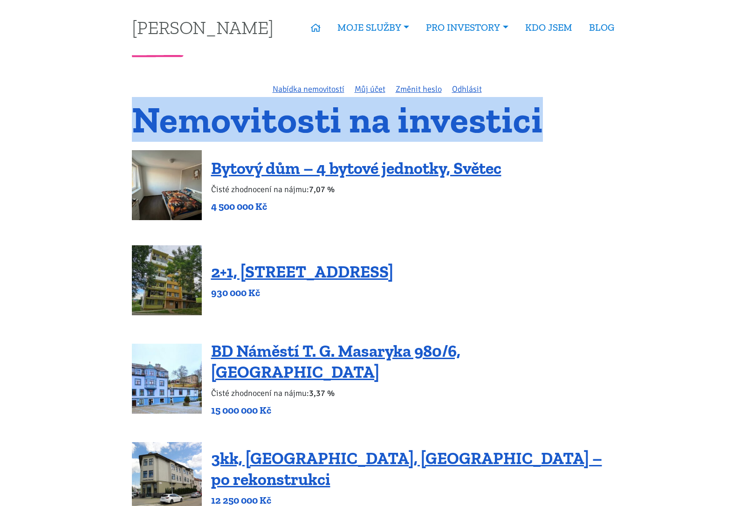
drag, startPoint x: 551, startPoint y: 110, endPoint x: 114, endPoint y: 111, distance: 436.8
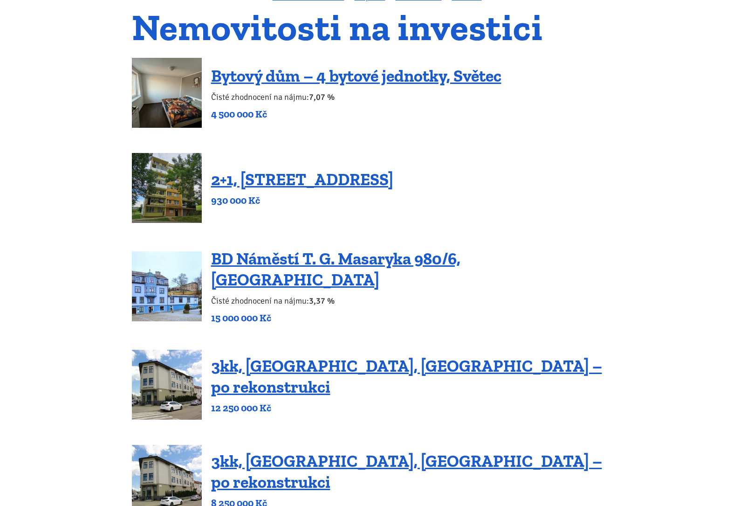
scroll to position [81, 0]
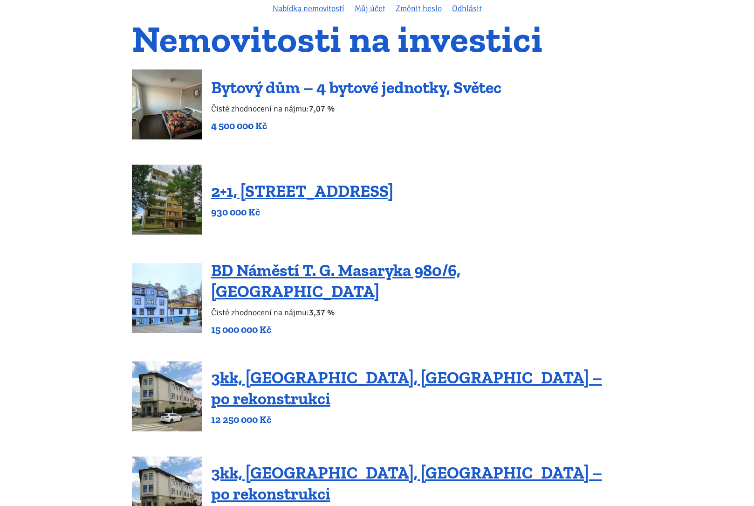
click at [395, 93] on link "Bytový dům – 4 bytové jednotky, Světec" at bounding box center [356, 87] width 290 height 20
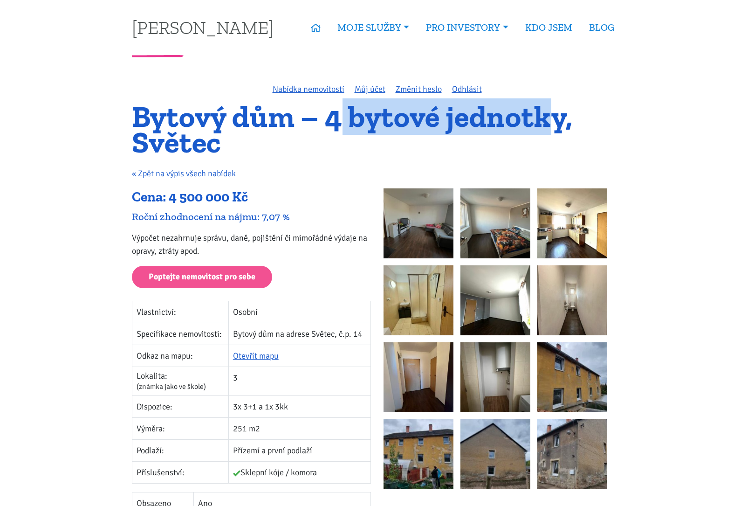
drag, startPoint x: 346, startPoint y: 120, endPoint x: 572, endPoint y: 123, distance: 225.7
click at [561, 123] on h1 "Bytový dům – 4 bytové jednotky, Světec" at bounding box center [377, 129] width 491 height 51
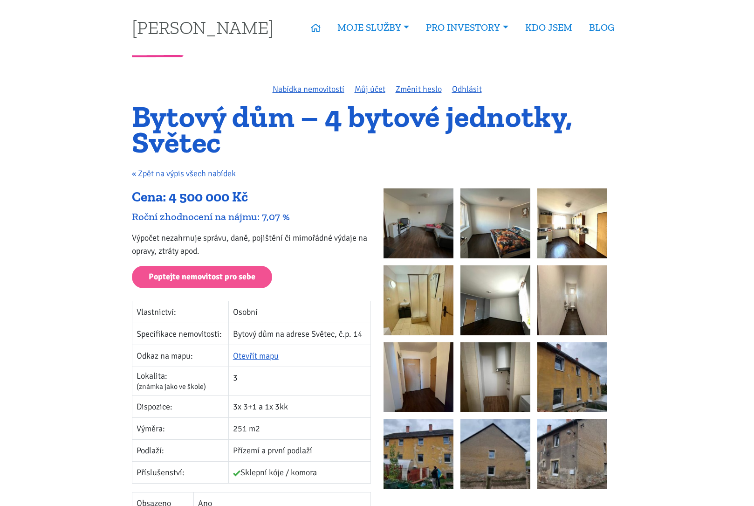
click at [595, 123] on h1 "Bytový dům – 4 bytové jednotky, Světec" at bounding box center [377, 129] width 491 height 51
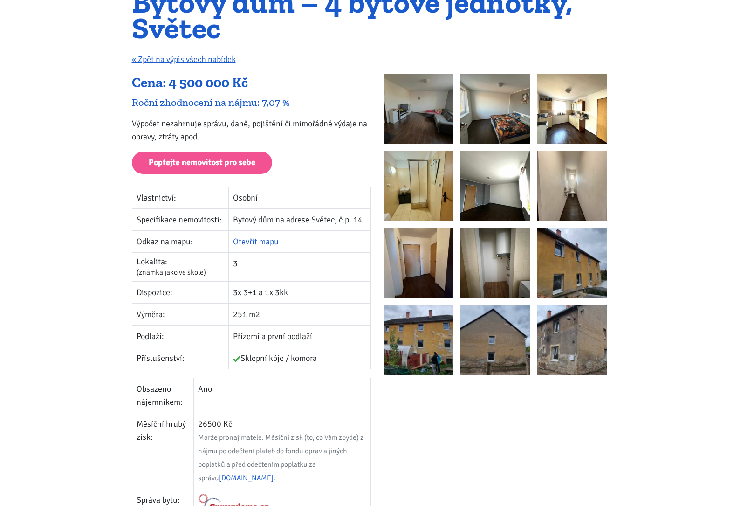
scroll to position [115, 0]
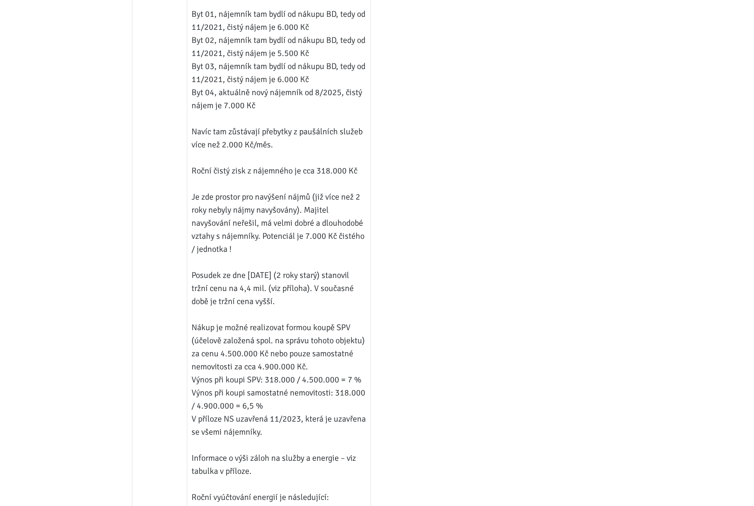
scroll to position [1035, 0]
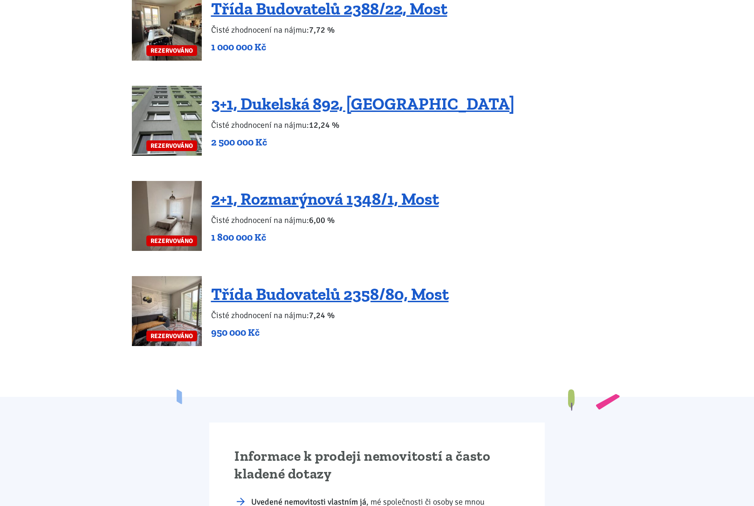
scroll to position [1900, 0]
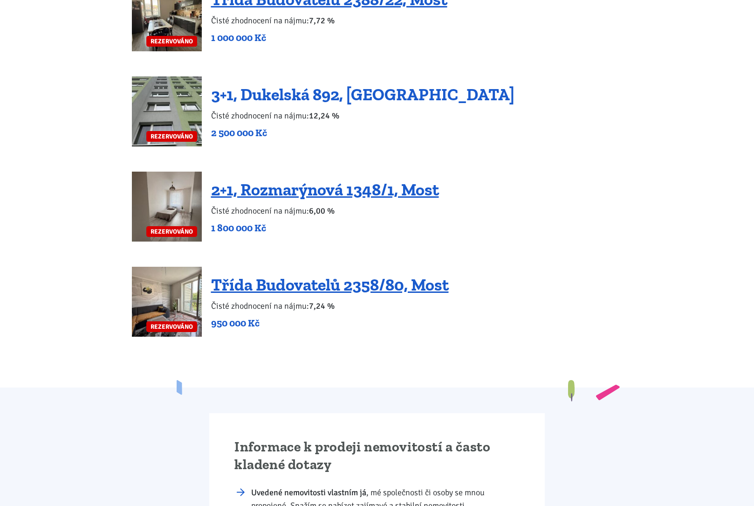
click at [299, 84] on link "3+1, Dukelská 892, [GEOGRAPHIC_DATA]" at bounding box center [363, 94] width 304 height 20
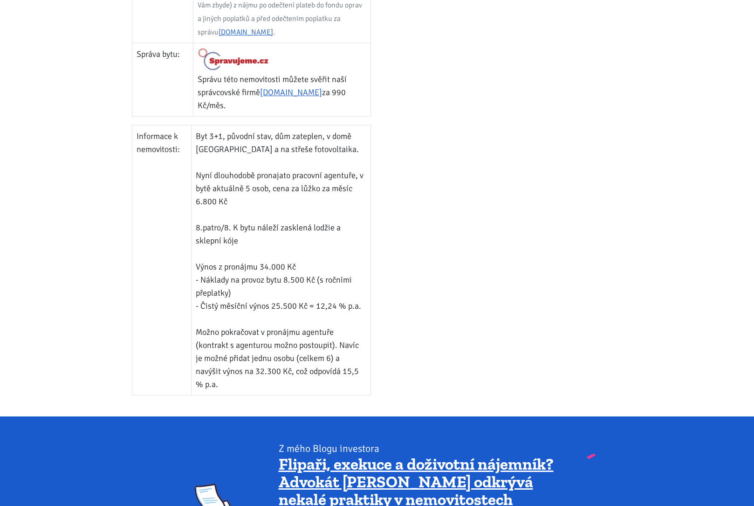
scroll to position [617, 0]
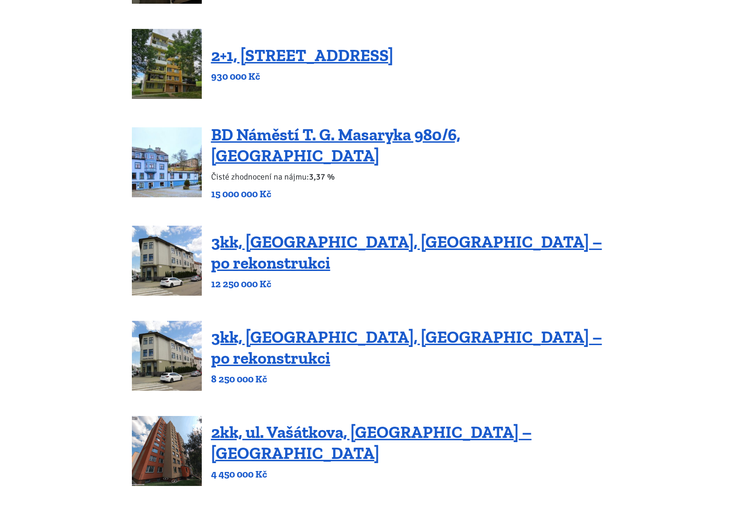
scroll to position [219, 0]
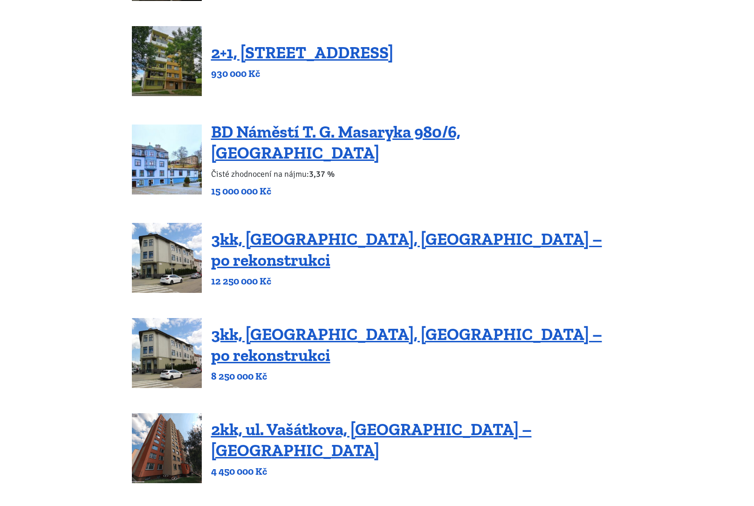
click at [554, 180] on div "BD Náměstí T. G. Masaryka 980/6, Vejprty Čisté zhodnocení na nájmu: 3,37 % 15 0…" at bounding box center [377, 159] width 491 height 76
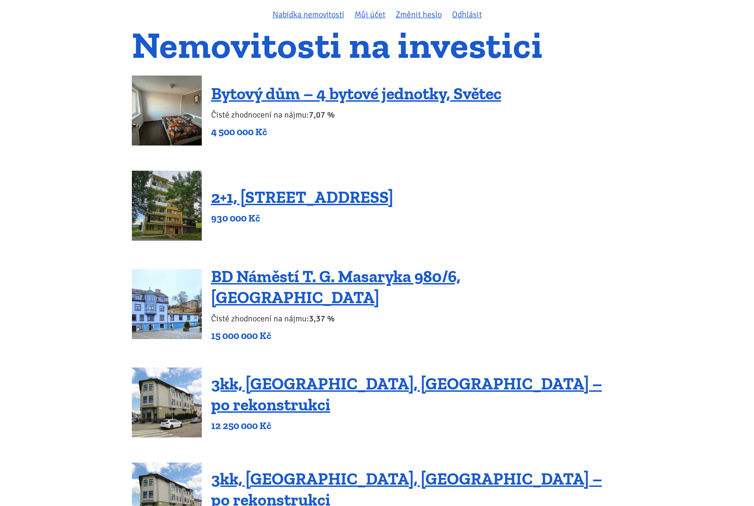
scroll to position [55, 0]
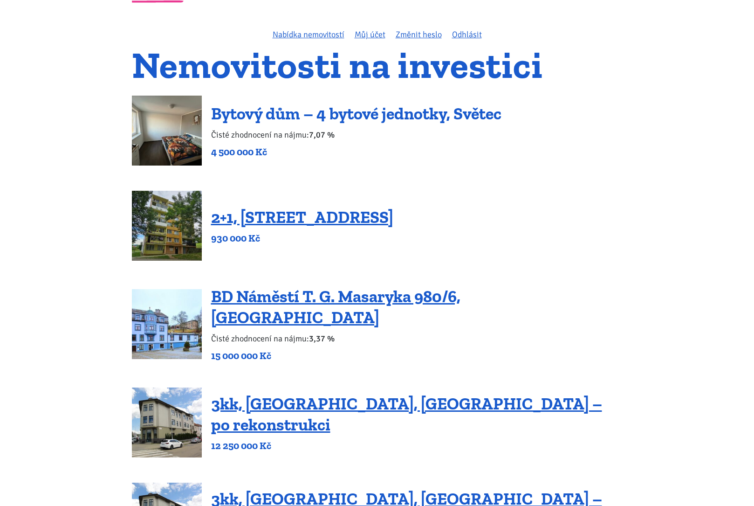
click at [276, 115] on link "Bytový dům – 4 bytové jednotky, Světec" at bounding box center [356, 114] width 290 height 20
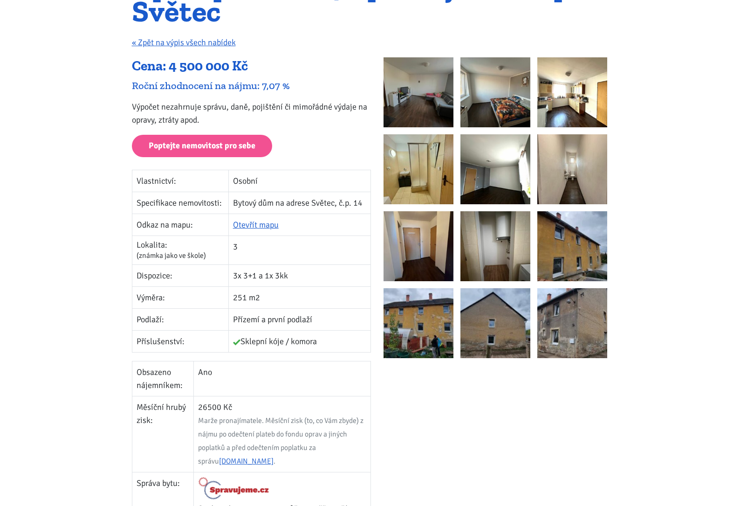
scroll to position [130, 0]
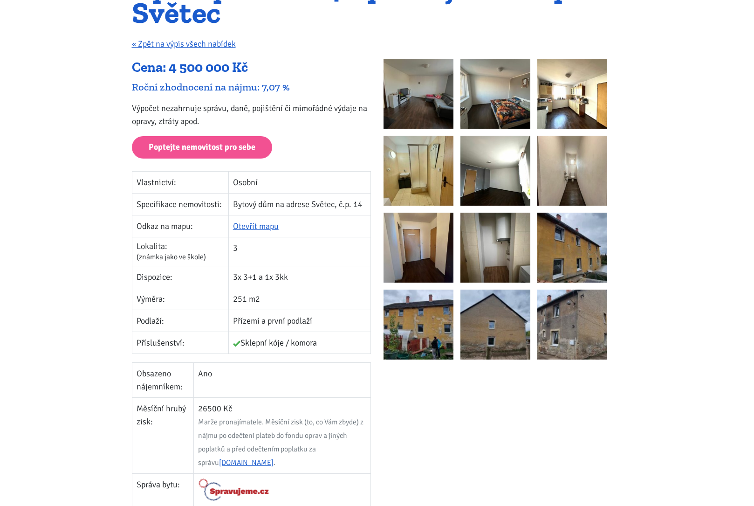
click at [558, 327] on img at bounding box center [573, 325] width 70 height 70
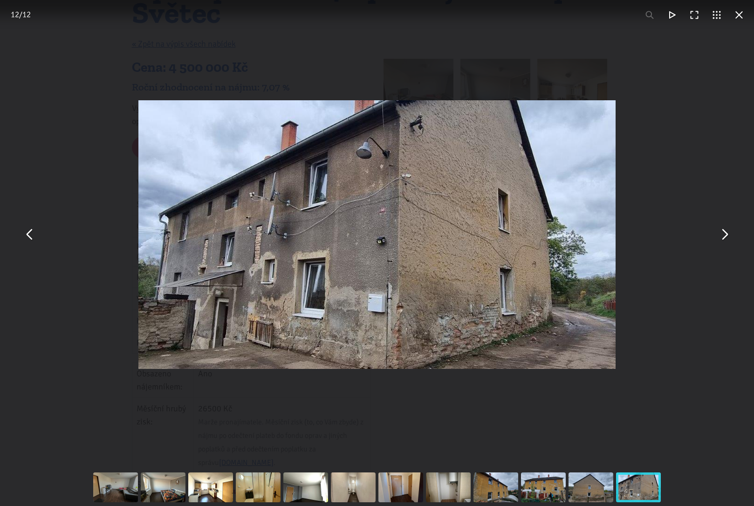
click at [41, 241] on div "You can close this modal content with the ESC key" at bounding box center [377, 234] width 754 height 469
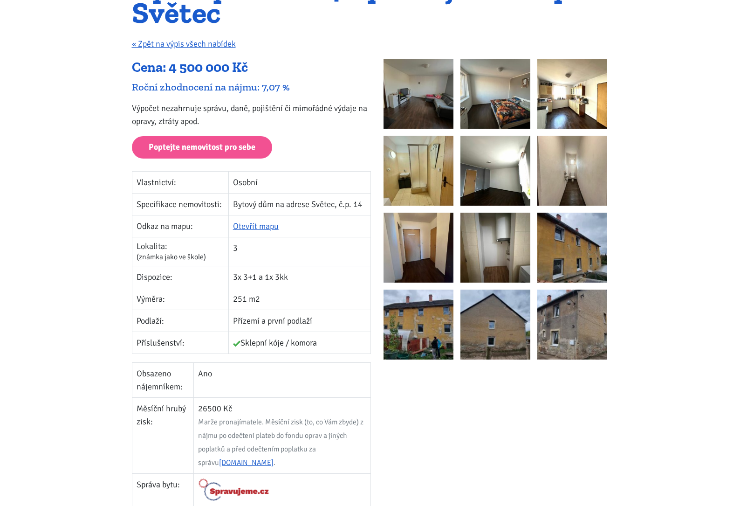
scroll to position [128, 0]
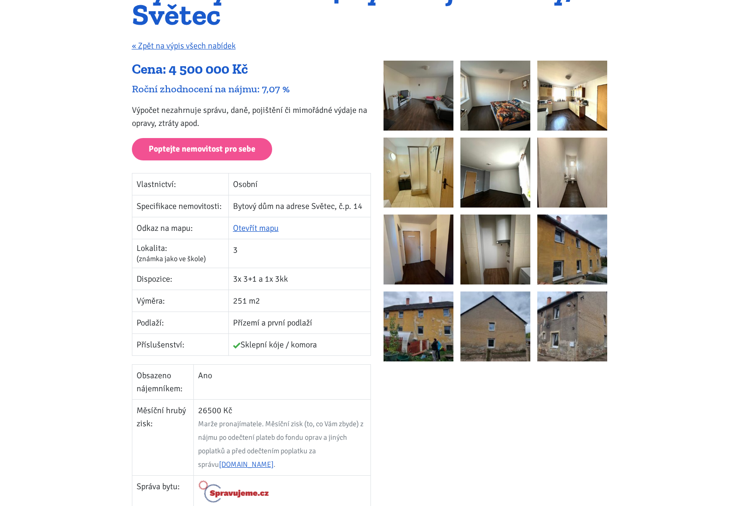
click at [419, 332] on img at bounding box center [419, 326] width 70 height 70
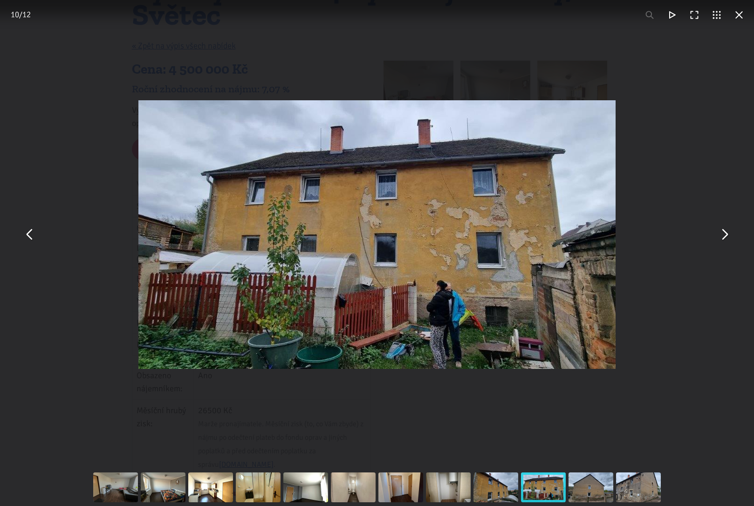
click at [705, 250] on div "You can close this modal content with the ESC key" at bounding box center [377, 234] width 754 height 469
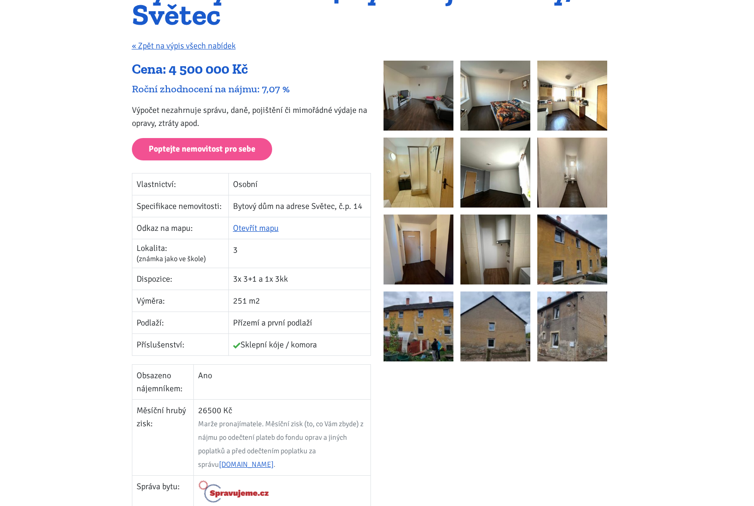
click at [572, 326] on img at bounding box center [573, 326] width 70 height 70
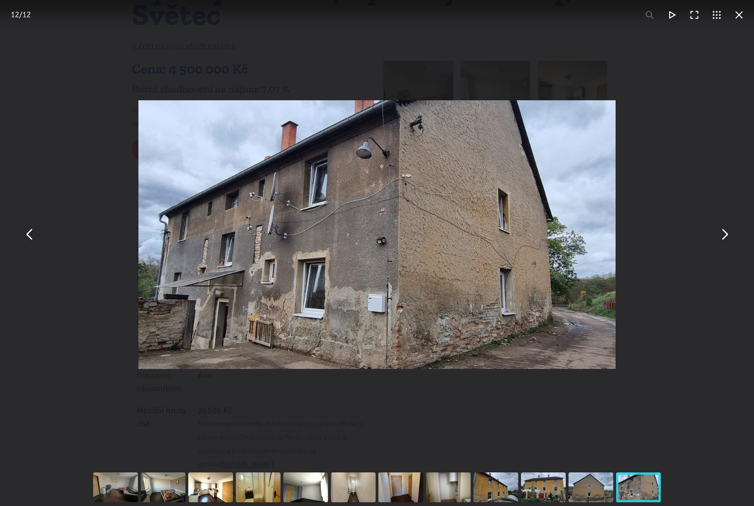
click at [204, 265] on img "You can close this modal content with the ESC key" at bounding box center [376, 234] width 477 height 269
click at [110, 156] on div "You can close this modal content with the ESC key" at bounding box center [377, 234] width 754 height 469
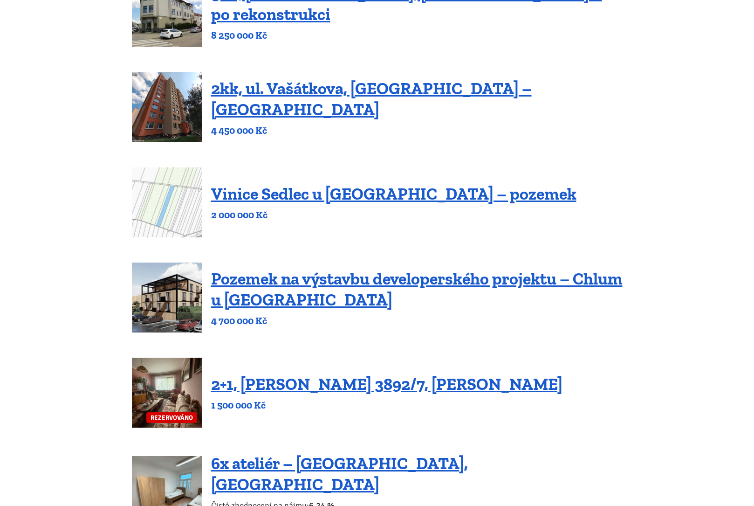
scroll to position [845, 0]
